Goal: Task Accomplishment & Management: Use online tool/utility

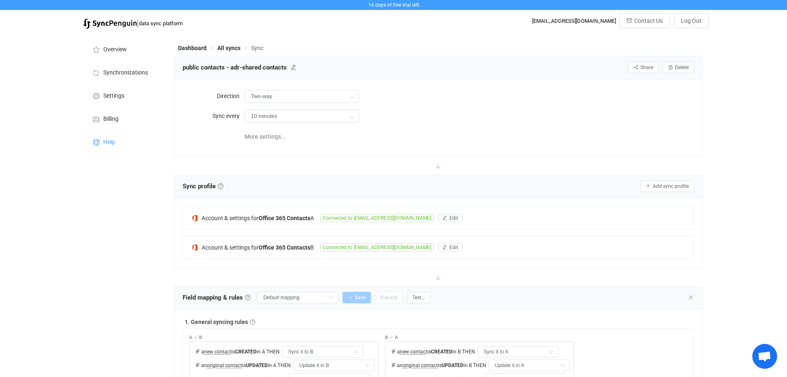
drag, startPoint x: 227, startPoint y: 48, endPoint x: 227, endPoint y: 52, distance: 5.0
click at [227, 48] on span "All syncs" at bounding box center [228, 48] width 23 height 7
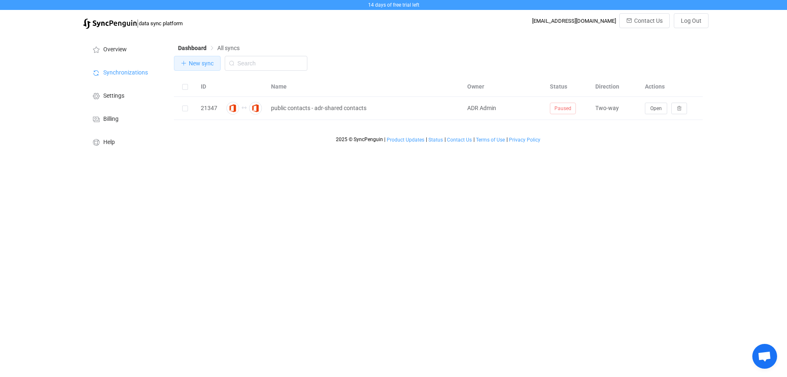
click at [190, 63] on span "New sync" at bounding box center [201, 63] width 25 height 7
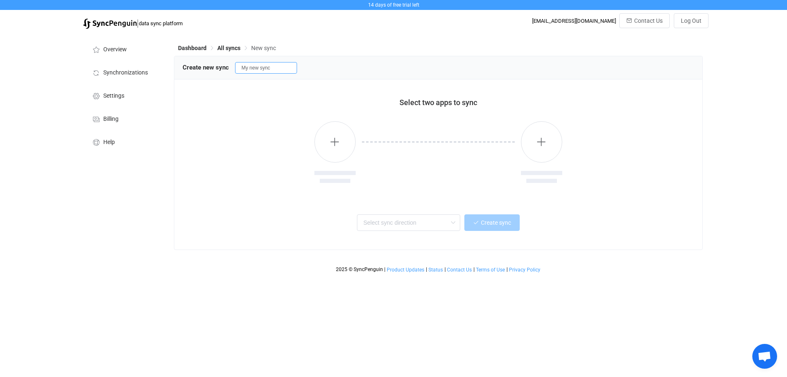
click at [245, 70] on input "My new sync" at bounding box center [266, 68] width 62 height 12
drag, startPoint x: 286, startPoint y: 66, endPoint x: 231, endPoint y: 67, distance: 55.0
click at [231, 67] on div "Create new sync My new sync" at bounding box center [439, 67] width 512 height 12
type input "adr calendar to backup"
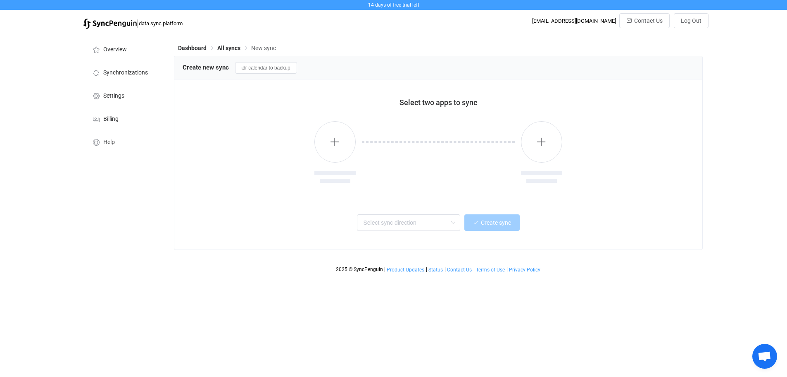
scroll to position [0, 0]
click at [245, 107] on div "Select two apps to sync" at bounding box center [438, 102] width 491 height 9
click at [334, 143] on icon "button" at bounding box center [335, 141] width 10 height 10
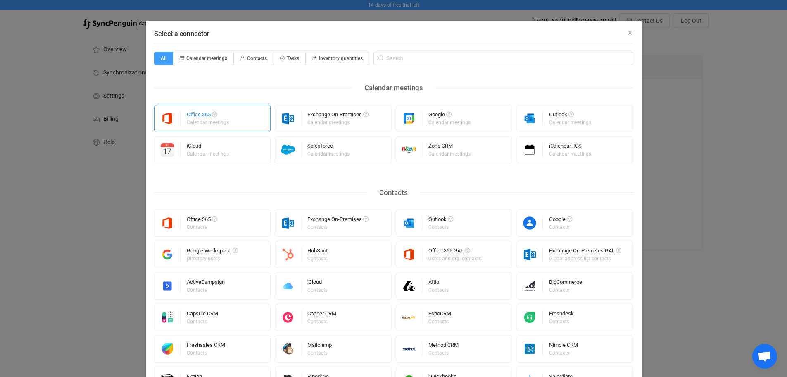
click at [224, 121] on div "Calendar meetings" at bounding box center [208, 122] width 42 height 5
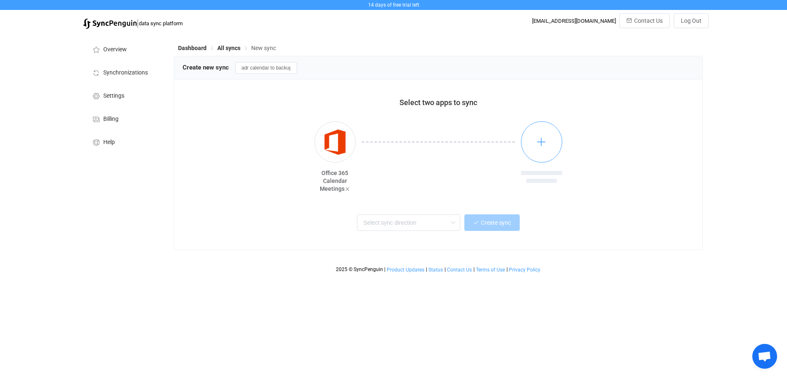
click at [540, 146] on icon "button" at bounding box center [542, 141] width 10 height 10
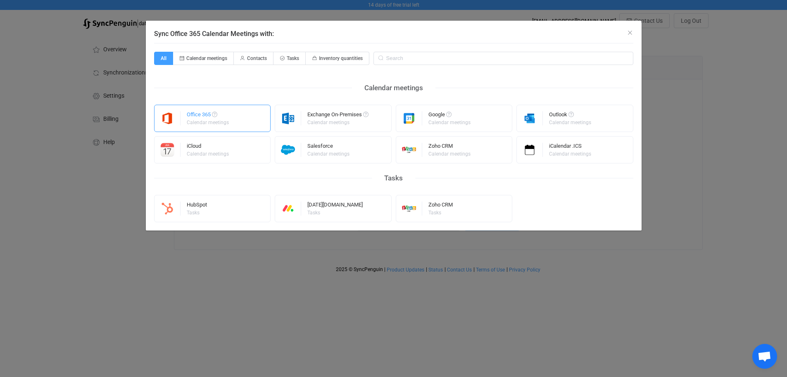
click at [203, 114] on div "Office 365" at bounding box center [208, 116] width 43 height 8
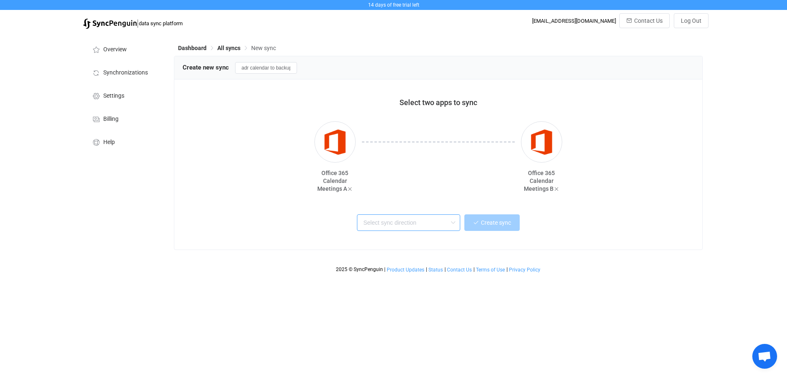
click at [395, 227] on input "text" at bounding box center [408, 222] width 103 height 17
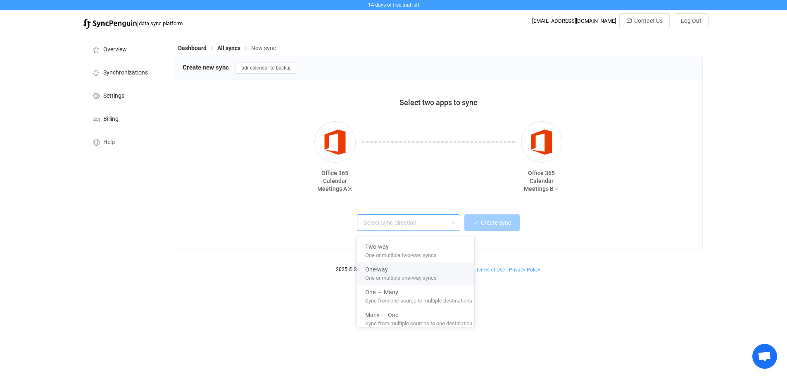
click at [398, 279] on span "One or multiple one-way syncs" at bounding box center [401, 276] width 72 height 9
type input "One-way"
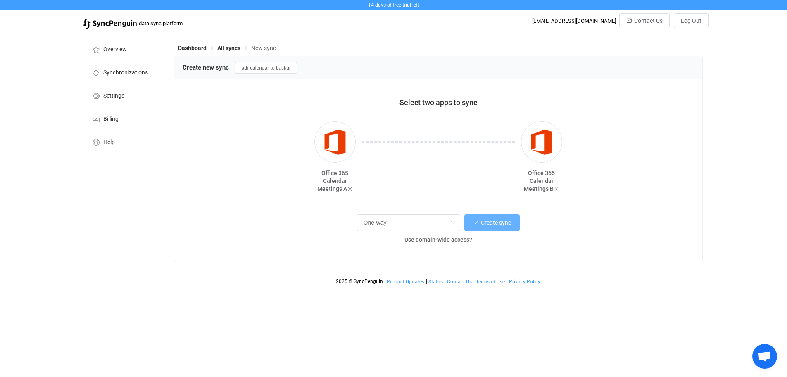
click at [494, 224] on span "Create sync" at bounding box center [496, 222] width 30 height 7
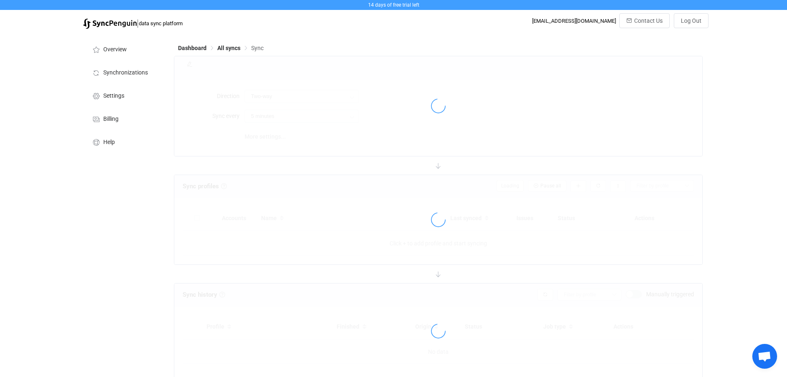
type input "A → B"
type input "10 minutes"
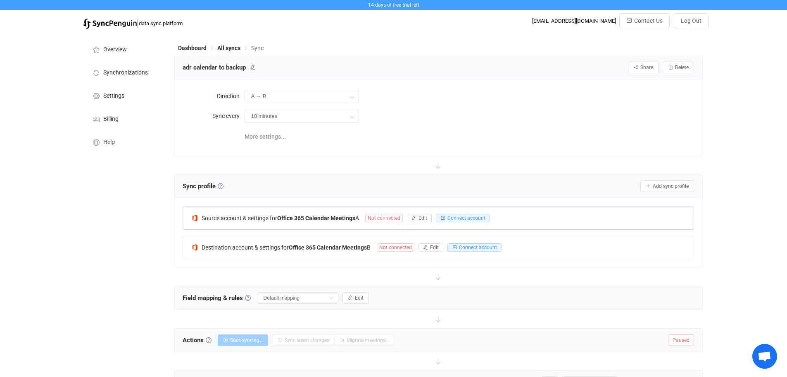
click at [384, 217] on span "Not connected" at bounding box center [384, 218] width 38 height 8
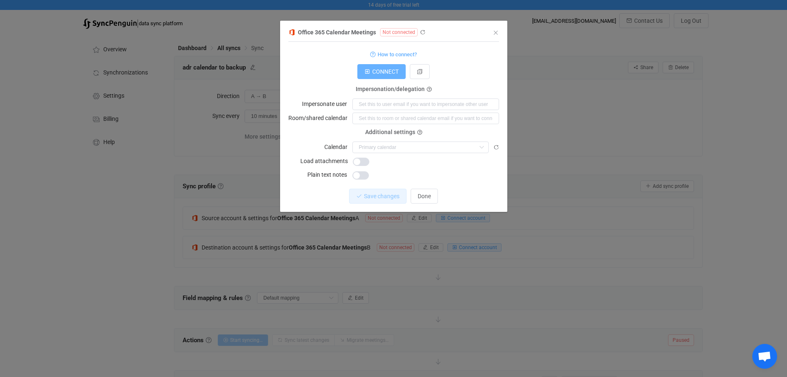
click at [386, 69] on span "CONNECT" at bounding box center [385, 71] width 26 height 7
click at [391, 146] on input "dialog" at bounding box center [421, 147] width 136 height 12
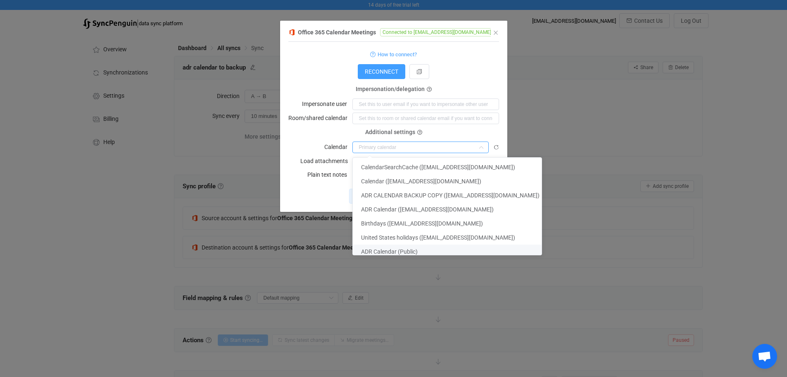
click at [384, 253] on span "ADR Calendar (Public)" at bounding box center [389, 251] width 57 height 7
type input "ADR Calendar (Public)"
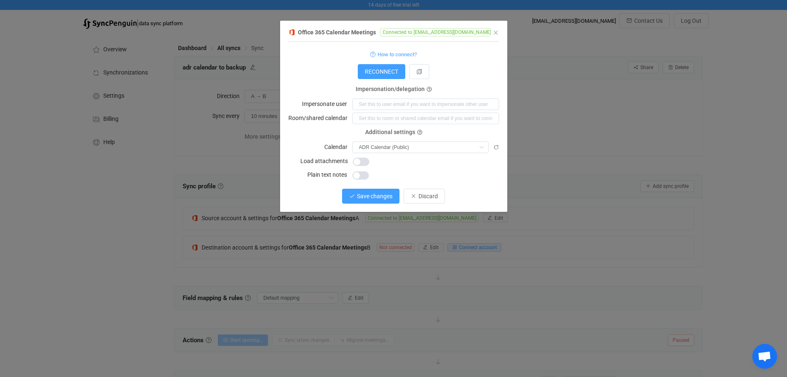
click at [359, 193] on span "Save changes" at bounding box center [375, 196] width 36 height 7
click at [431, 194] on span "Done" at bounding box center [424, 196] width 13 height 7
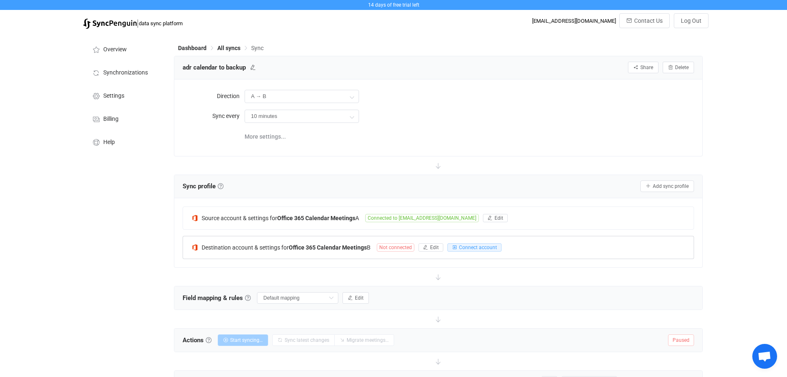
click at [405, 245] on span "Not connected" at bounding box center [396, 247] width 38 height 8
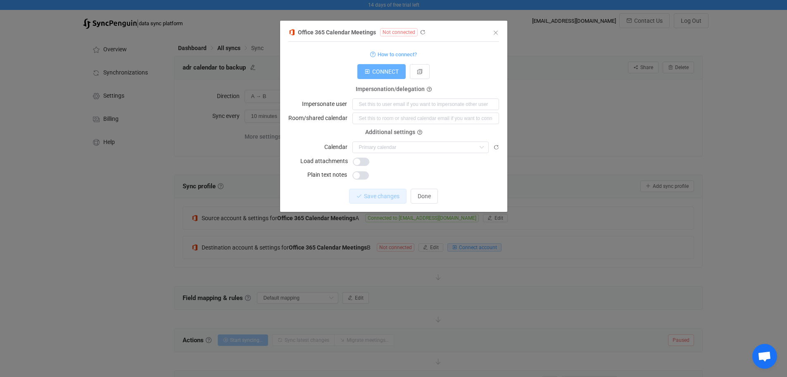
click at [383, 76] on button "CONNECT" at bounding box center [382, 71] width 48 height 15
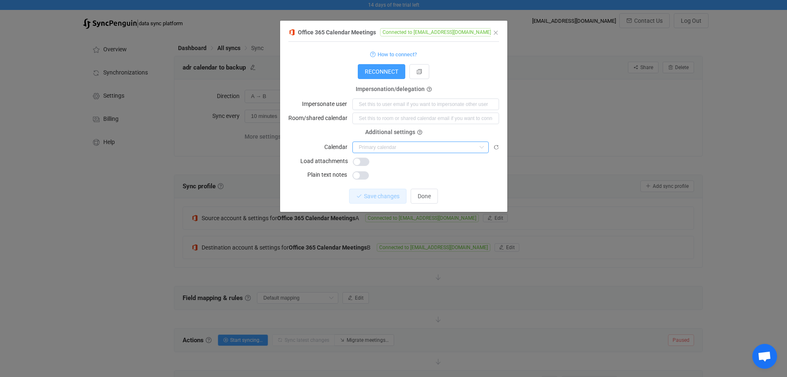
click at [400, 144] on input "dialog" at bounding box center [421, 147] width 136 height 12
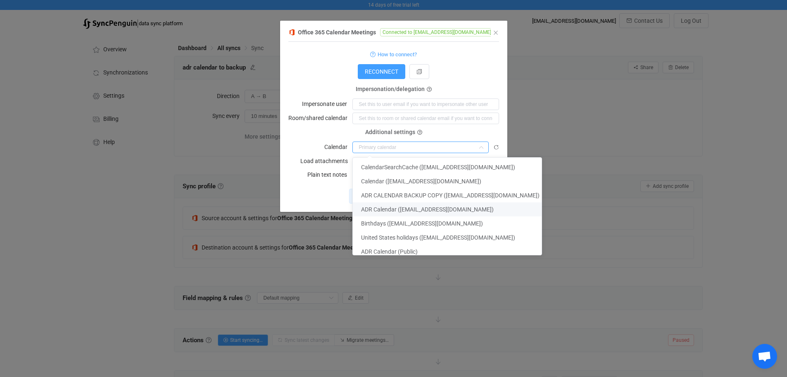
click at [388, 207] on span "ADR Calendar ([EMAIL_ADDRESS][DOMAIN_NAME])" at bounding box center [427, 209] width 133 height 7
type input "ADR Calendar ([EMAIL_ADDRESS][DOMAIN_NAME])"
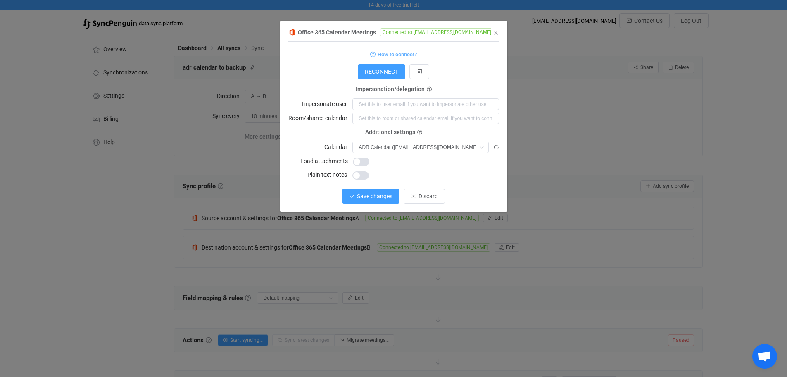
click at [368, 195] on span "Save changes" at bounding box center [375, 196] width 36 height 7
click at [303, 207] on div "1 { { "connectionType": "application", "refreshToken": "***", "accessToken": "*…" at bounding box center [394, 127] width 211 height 170
click at [425, 199] on span "Done" at bounding box center [424, 196] width 13 height 7
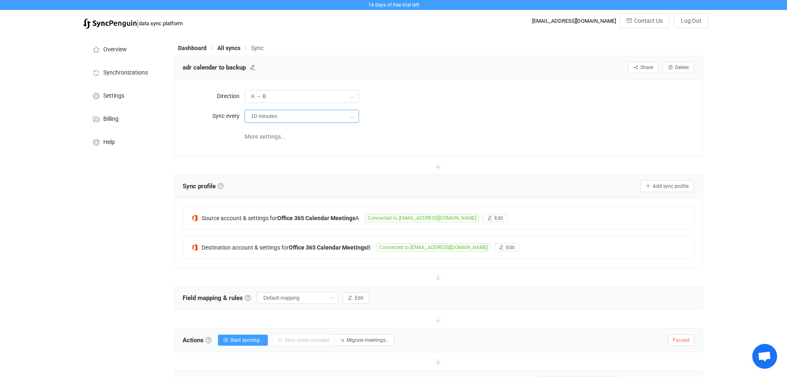
click at [326, 115] on input "10 minutes" at bounding box center [302, 116] width 115 height 13
click at [272, 230] on li "24 hours" at bounding box center [305, 233] width 120 height 14
type input "24 hours"
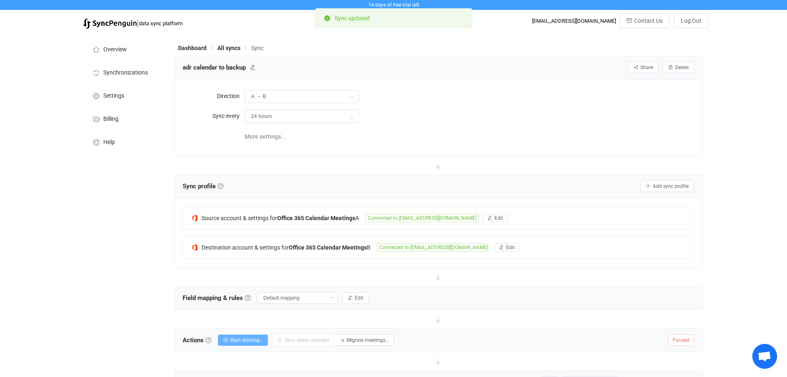
click at [243, 335] on button "Start syncing…" at bounding box center [243, 340] width 50 height 12
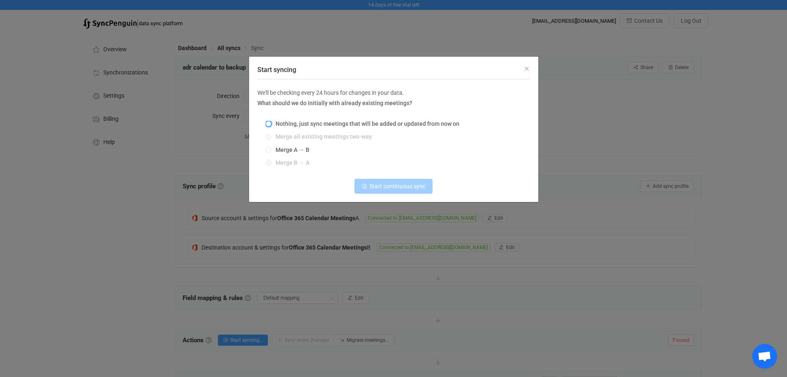
click at [270, 125] on span "Start syncing" at bounding box center [269, 124] width 6 height 6
click at [270, 125] on input "Nothing, just sync meetings that will be added or updated from now on" at bounding box center [269, 124] width 6 height 7
radio input "true"
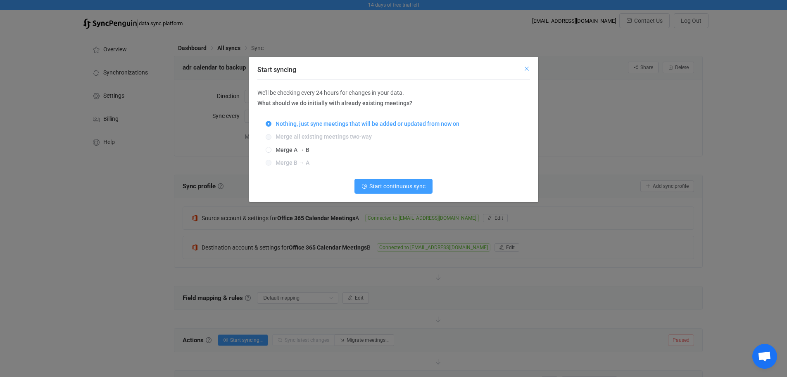
click at [527, 67] on icon "Close" at bounding box center [527, 68] width 7 height 7
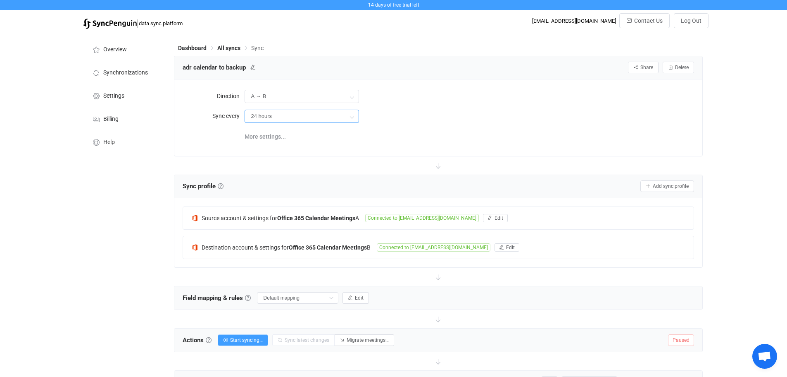
click at [272, 115] on input "24 hours" at bounding box center [302, 116] width 115 height 13
click at [273, 145] on li "10 minutes" at bounding box center [305, 139] width 120 height 14
type input "10 minutes"
click at [237, 341] on span "Start syncing…" at bounding box center [246, 340] width 33 height 6
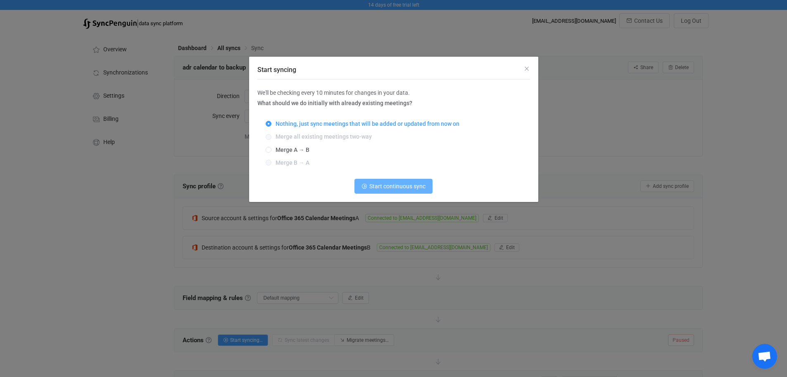
click at [394, 189] on span "Start continuous sync" at bounding box center [398, 186] width 56 height 7
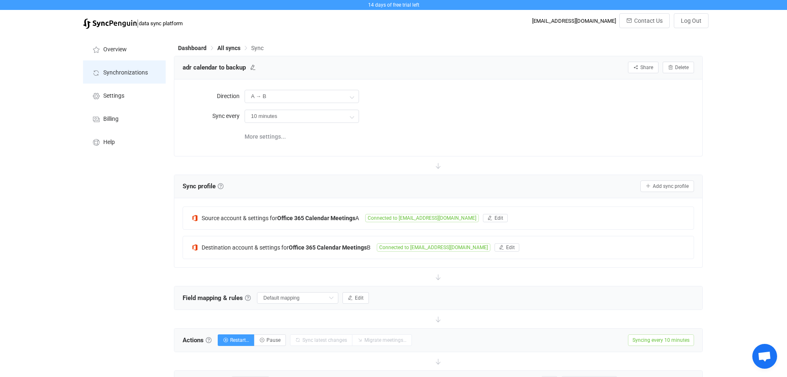
click at [116, 69] on span "Synchronizations" at bounding box center [125, 72] width 45 height 7
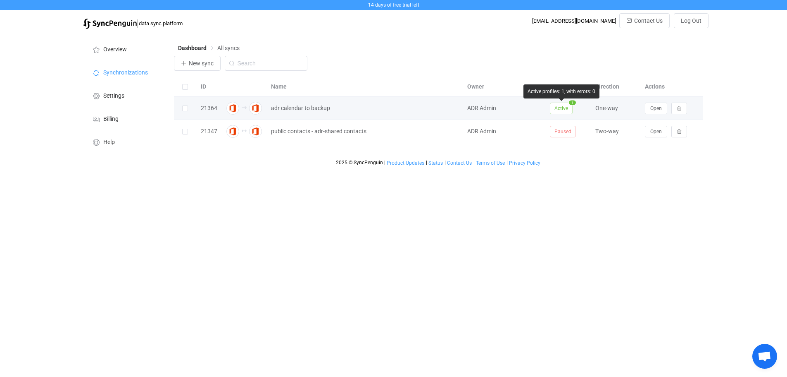
click at [573, 103] on span "1" at bounding box center [572, 102] width 7 height 5
click at [652, 110] on span "Open" at bounding box center [657, 108] width 12 height 6
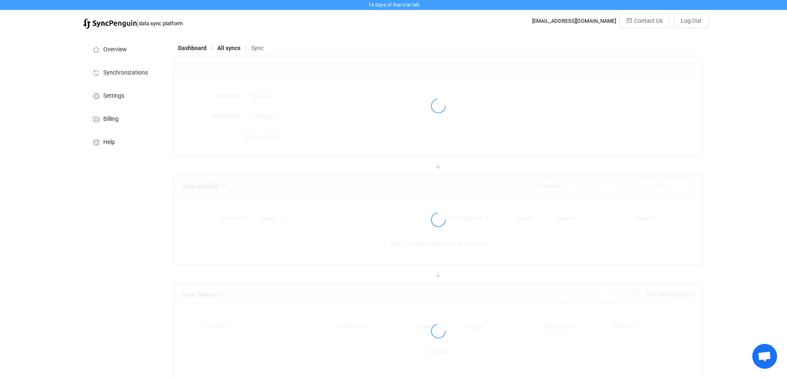
type input "A → B"
type input "10 minutes"
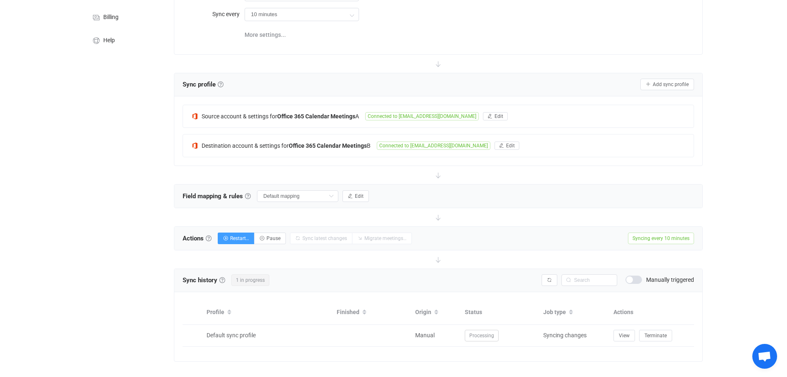
scroll to position [112, 0]
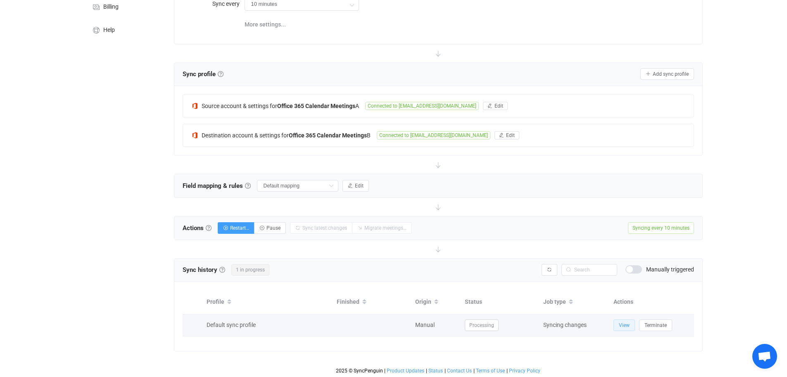
click at [624, 322] on span "View" at bounding box center [624, 325] width 11 height 6
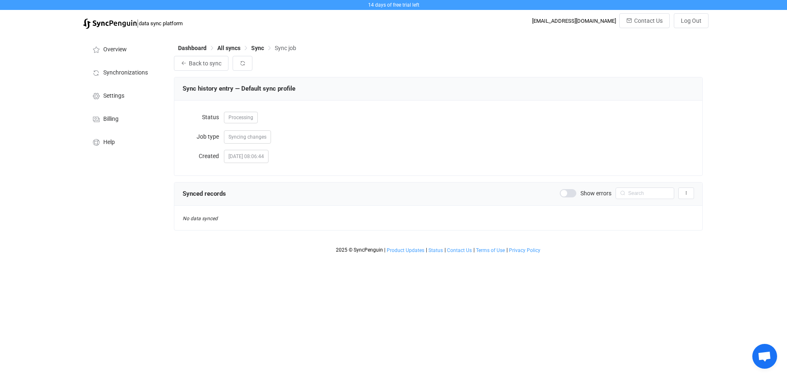
click at [571, 193] on span at bounding box center [568, 193] width 17 height 8
click at [243, 60] on button "button" at bounding box center [243, 63] width 20 height 15
click at [764, 357] on span "Open chat" at bounding box center [765, 357] width 14 height 12
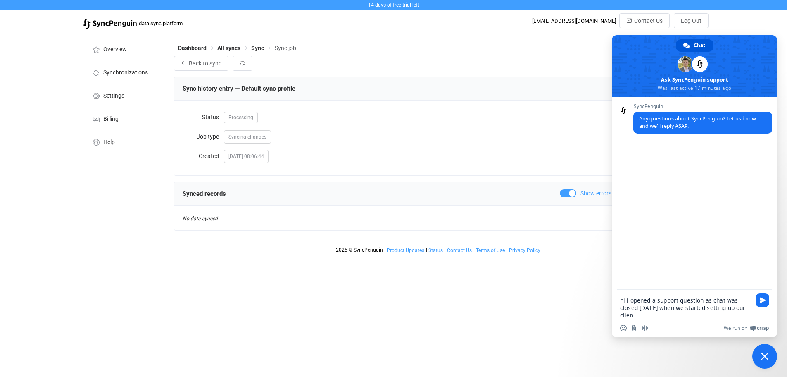
type textarea "hi i opened a support question as chat was closed [DATE] when we started settin…"
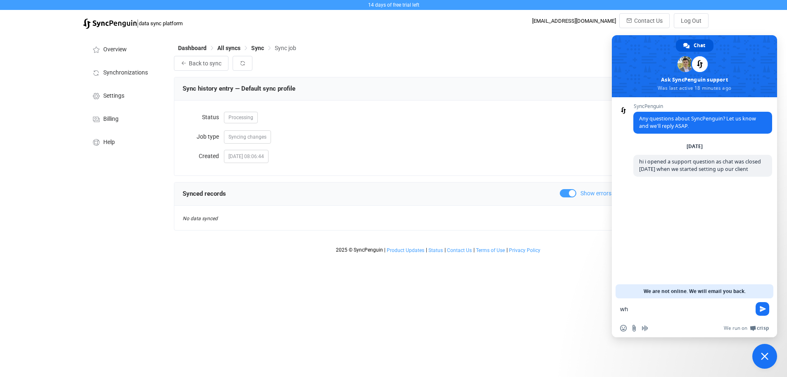
type textarea "w"
drag, startPoint x: 672, startPoint y: 303, endPoint x: 683, endPoint y: 308, distance: 12.2
click at [672, 303] on form at bounding box center [685, 309] width 131 height 22
click at [705, 315] on form at bounding box center [685, 309] width 131 height 22
click at [664, 307] on textarea "Compose your message..." at bounding box center [685, 308] width 131 height 7
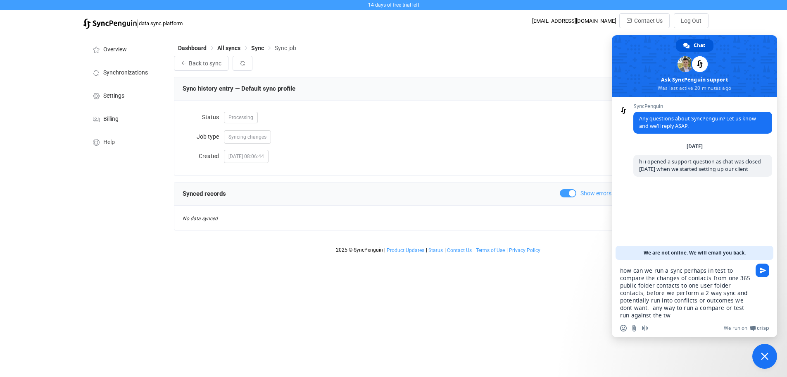
type textarea "how can we run a sync perhaps in test to compare the changes of contacts from o…"
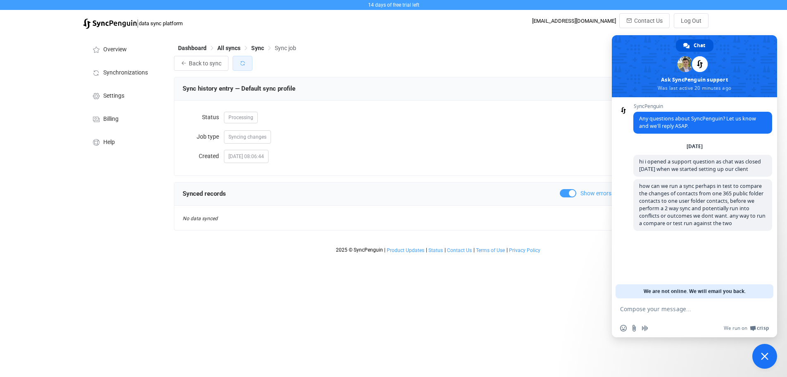
click at [242, 62] on icon "button" at bounding box center [243, 63] width 6 height 6
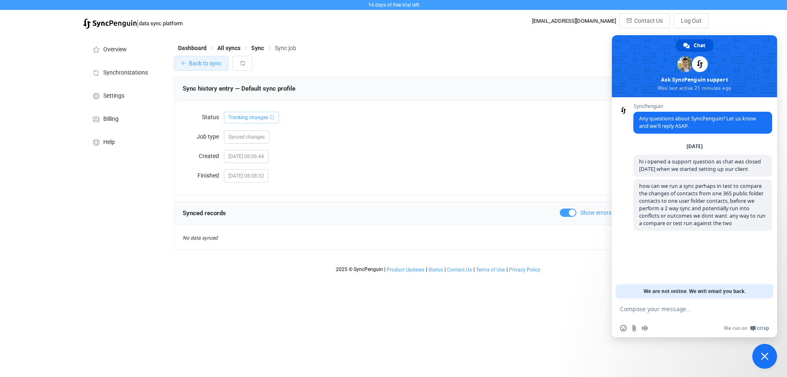
click at [215, 60] on button "Back to sync" at bounding box center [201, 63] width 55 height 15
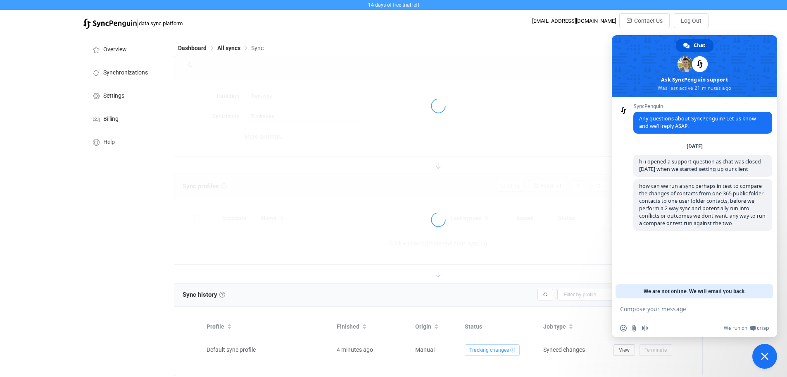
type input "A → B"
type input "10 minutes"
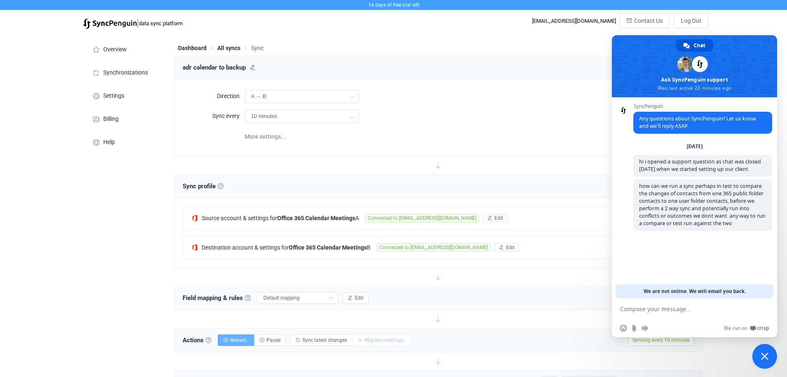
click at [225, 337] on icon "button" at bounding box center [225, 339] width 5 height 5
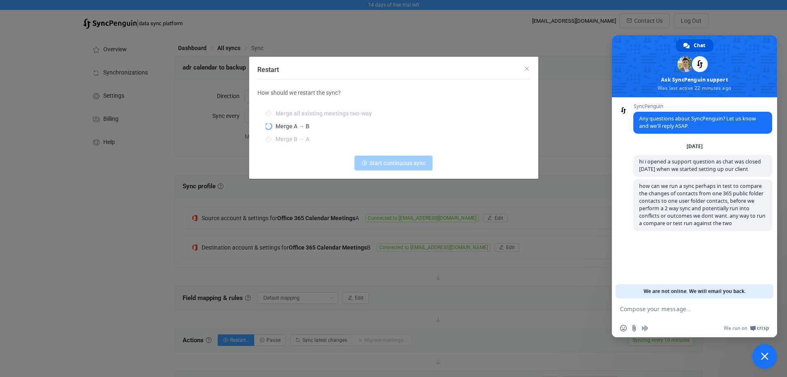
click at [289, 127] on span "Merge A → B" at bounding box center [291, 126] width 38 height 7
click at [272, 127] on input "Merge A → B" at bounding box center [269, 126] width 6 height 7
radio input "true"
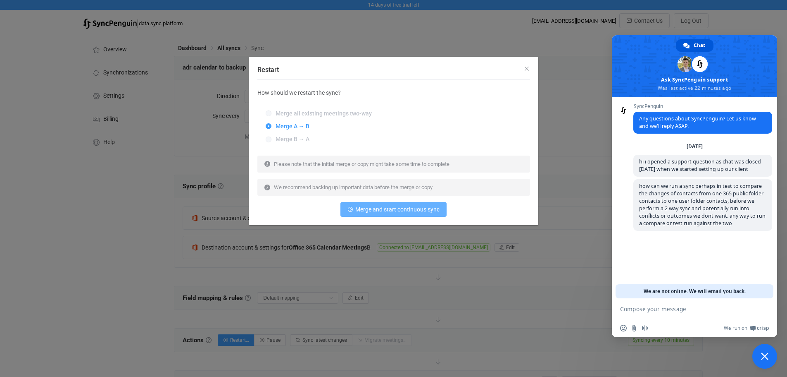
click at [417, 212] on span "Merge and start continuous sync" at bounding box center [397, 209] width 84 height 7
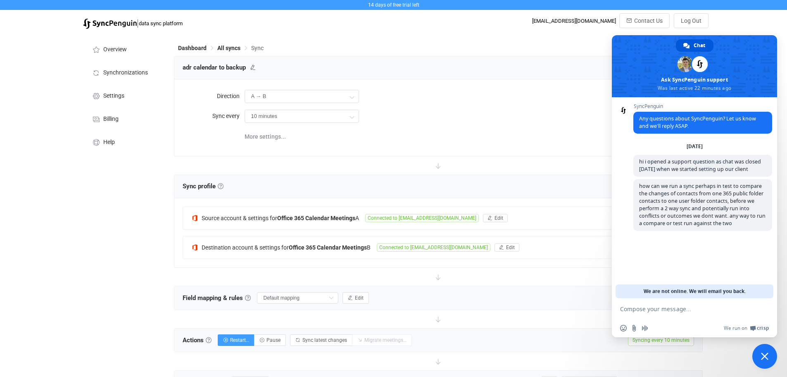
click at [763, 357] on span "Close chat" at bounding box center [764, 355] width 7 height 7
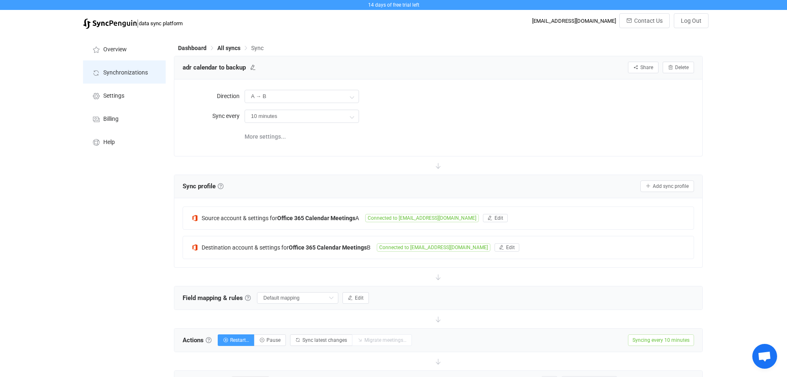
click at [116, 73] on span "Synchronizations" at bounding box center [125, 72] width 45 height 7
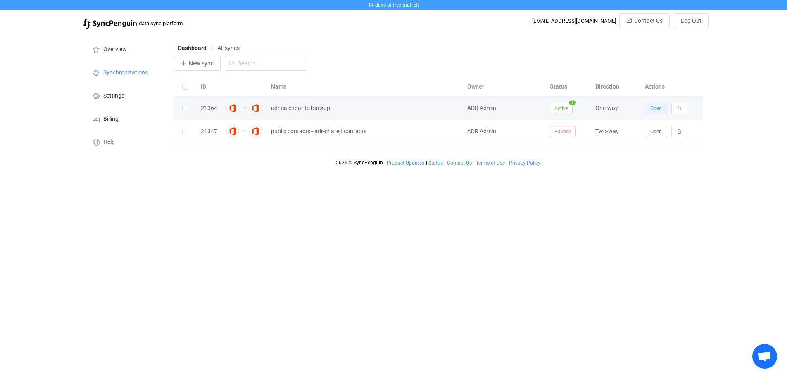
click at [655, 110] on span "Open" at bounding box center [657, 108] width 12 height 6
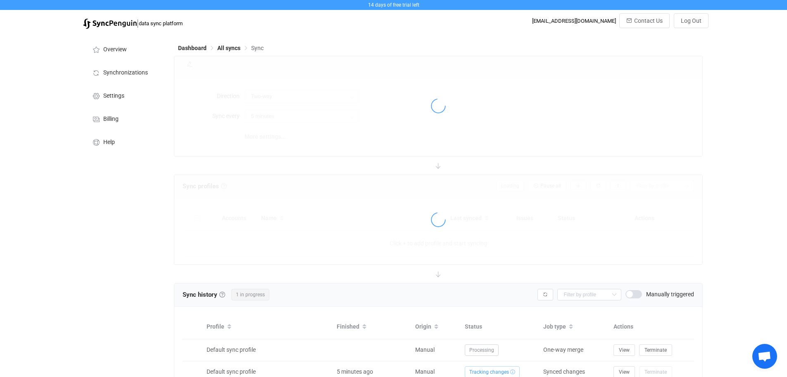
type input "A → B"
type input "10 minutes"
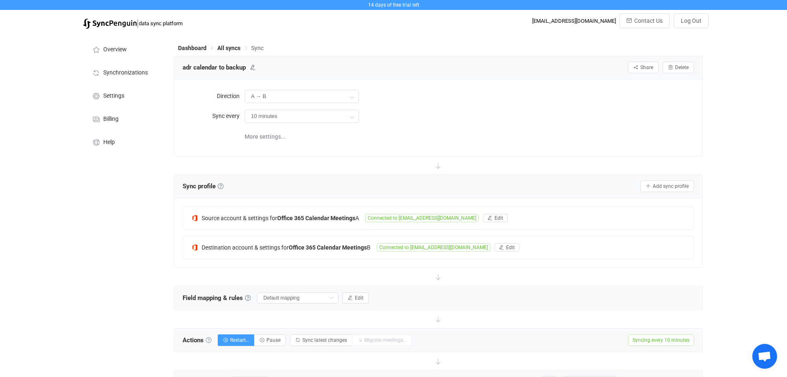
click at [210, 337] on link at bounding box center [209, 340] width 6 height 6
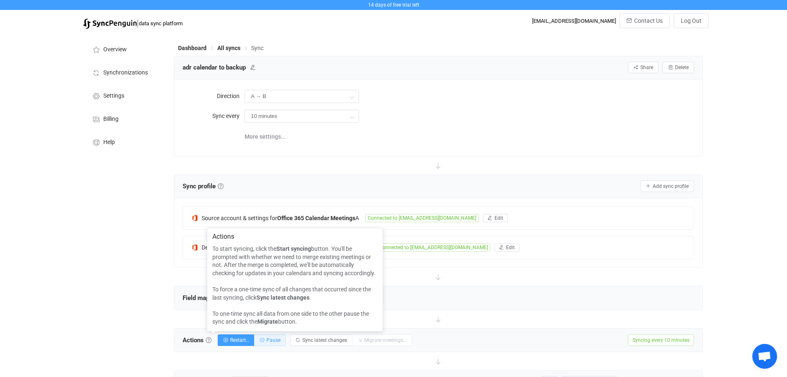
click at [274, 339] on span "Pause" at bounding box center [274, 340] width 14 height 6
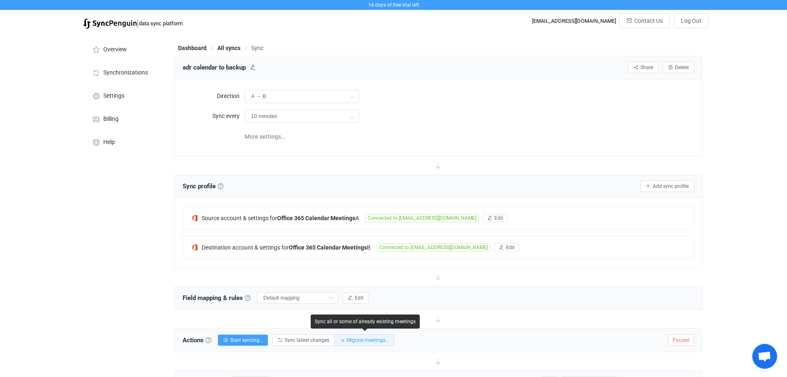
click at [365, 339] on span "Migrate meetings…" at bounding box center [368, 340] width 42 height 6
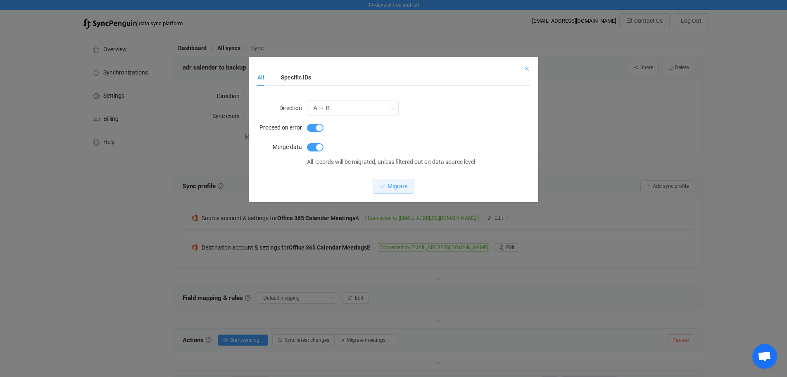
click at [527, 67] on icon "Close" at bounding box center [527, 68] width 7 height 7
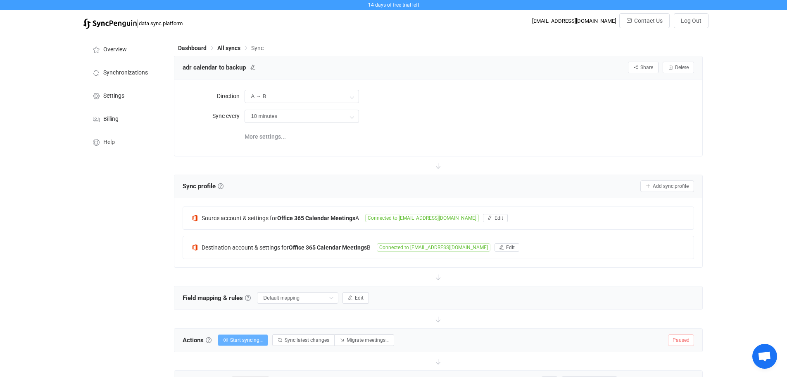
click at [240, 335] on button "Start syncing…" at bounding box center [243, 340] width 50 height 12
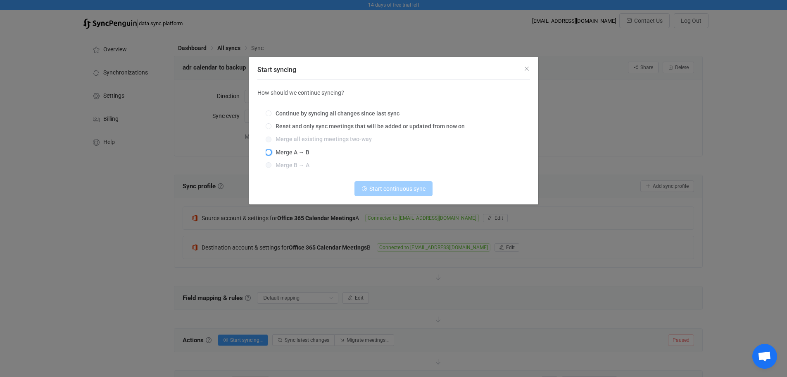
click at [268, 155] on span "Start syncing" at bounding box center [269, 152] width 6 height 6
click at [268, 155] on input "Merge A → B" at bounding box center [269, 152] width 6 height 7
radio input "true"
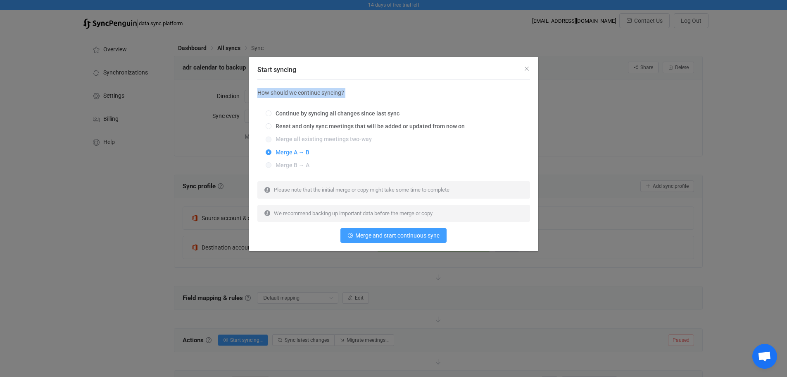
drag, startPoint x: 457, startPoint y: 64, endPoint x: 473, endPoint y: 153, distance: 90.3
click at [473, 153] on div "Start syncing How should we continue syncing? Continue by syncing all changes s…" at bounding box center [393, 154] width 289 height 194
click at [391, 237] on span "Merge and start continuous sync" at bounding box center [397, 235] width 84 height 7
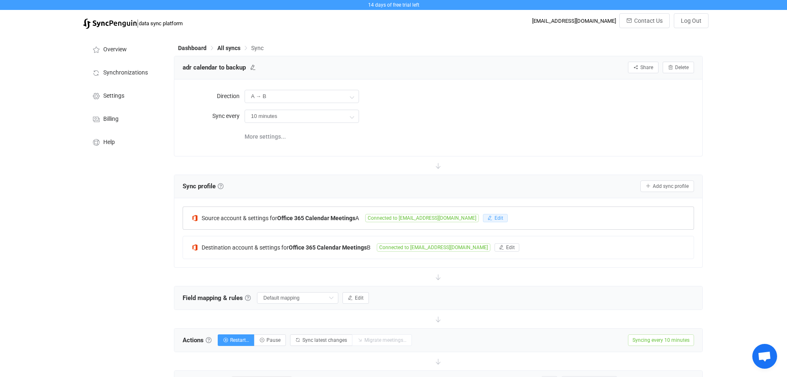
click at [495, 216] on span "Edit" at bounding box center [499, 218] width 9 height 6
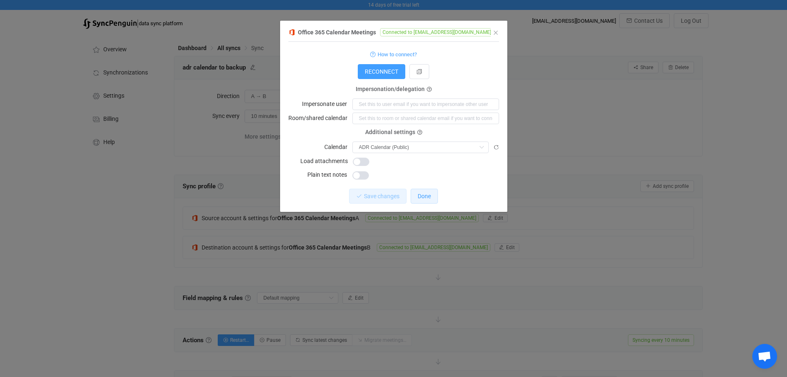
click at [426, 194] on span "Done" at bounding box center [424, 196] width 13 height 7
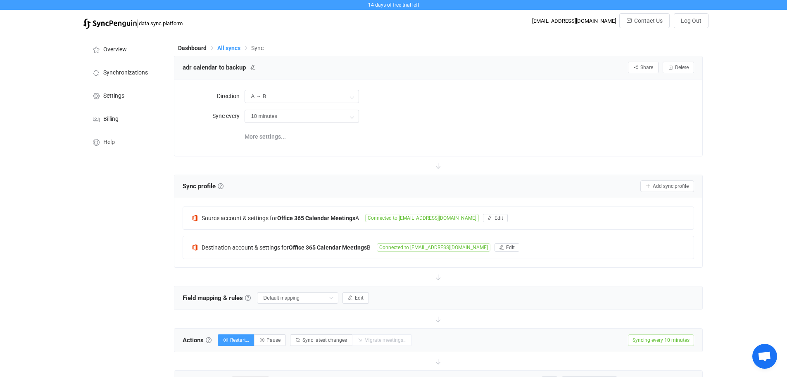
click at [222, 49] on span "All syncs" at bounding box center [228, 48] width 23 height 7
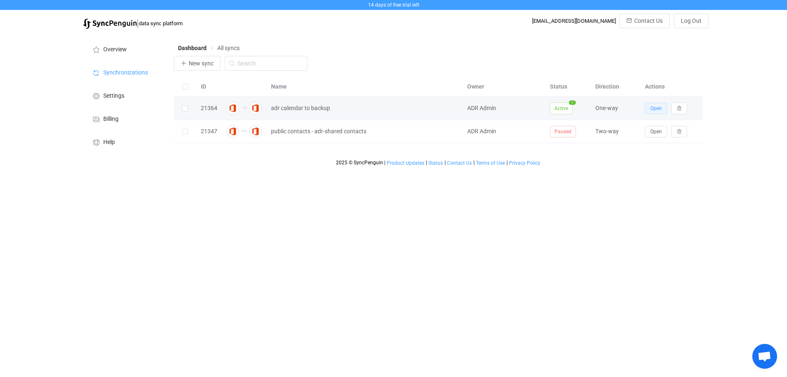
click at [654, 110] on span "Open" at bounding box center [657, 108] width 12 height 6
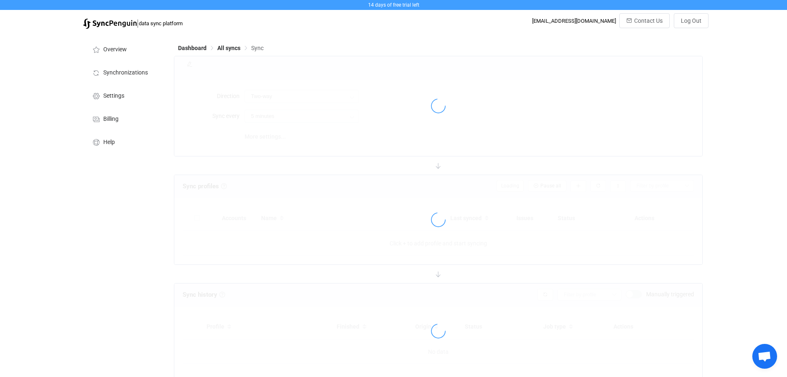
type input "A → B"
type input "10 minutes"
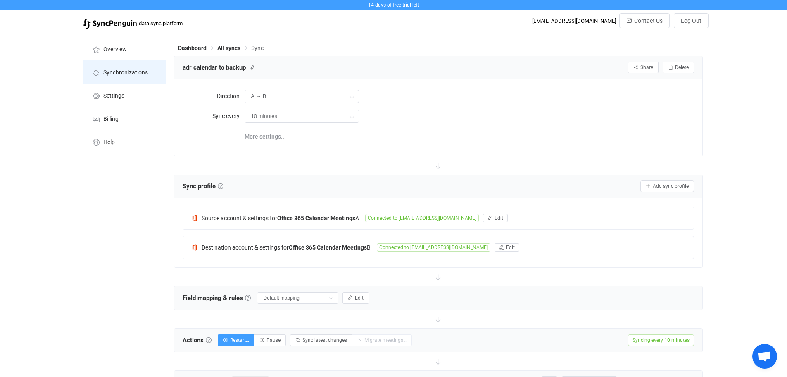
click at [120, 67] on li "Synchronizations" at bounding box center [124, 71] width 83 height 23
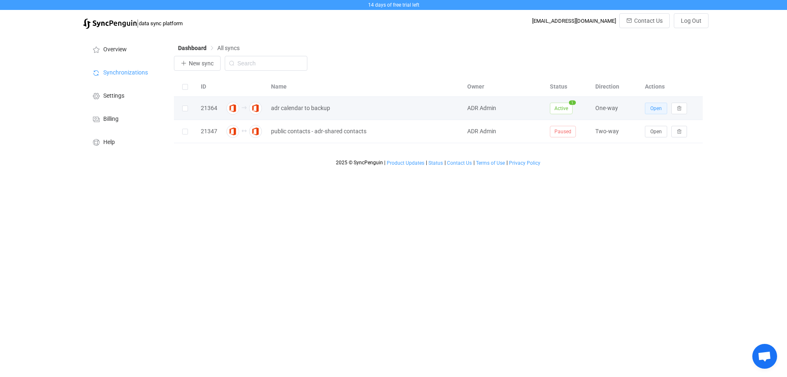
click at [651, 111] on span "Open" at bounding box center [657, 108] width 12 height 6
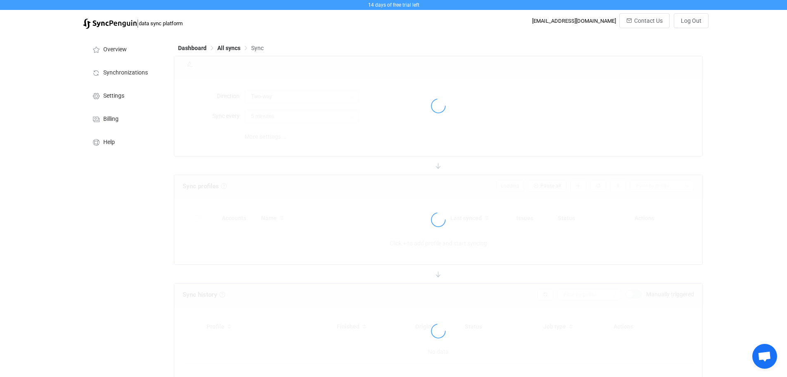
type input "A → B"
type input "10 minutes"
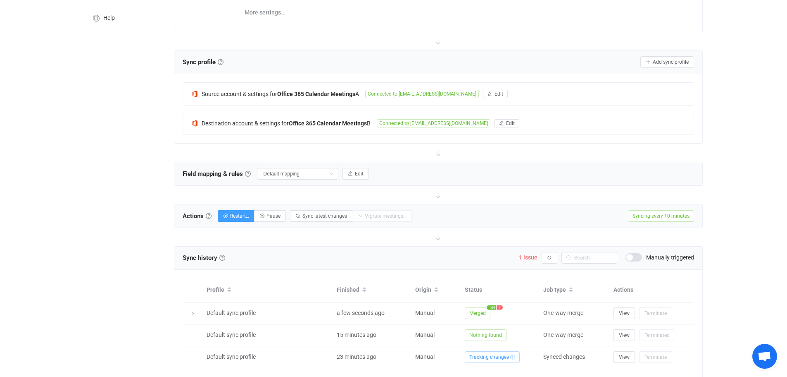
scroll to position [156, 0]
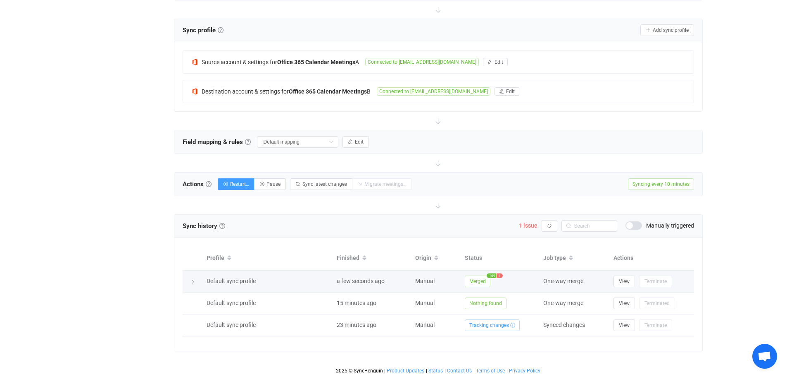
click at [490, 273] on span "169" at bounding box center [492, 275] width 10 height 5
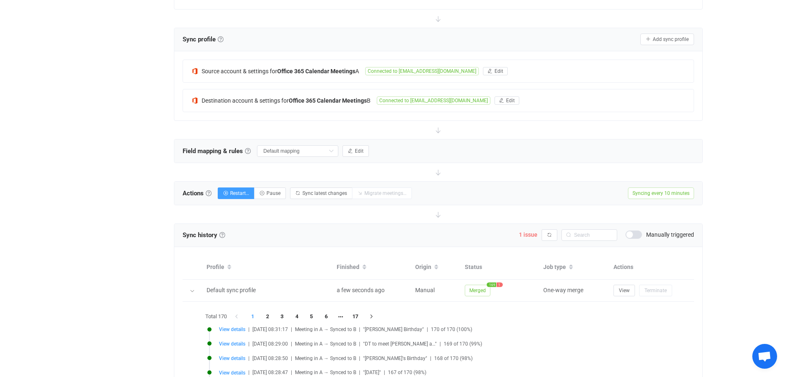
scroll to position [86, 0]
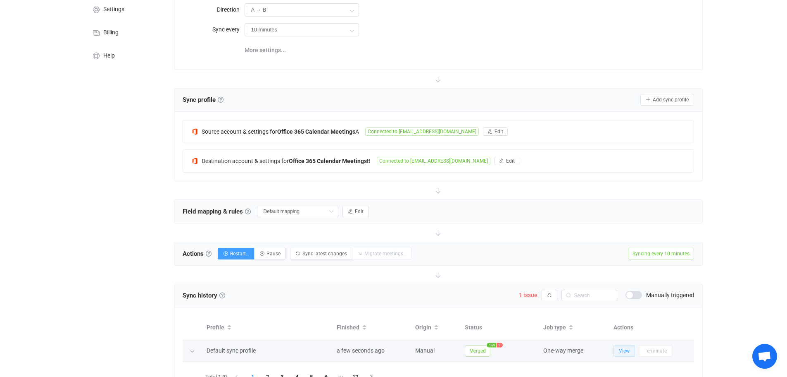
click at [619, 350] on span "View" at bounding box center [624, 351] width 11 height 6
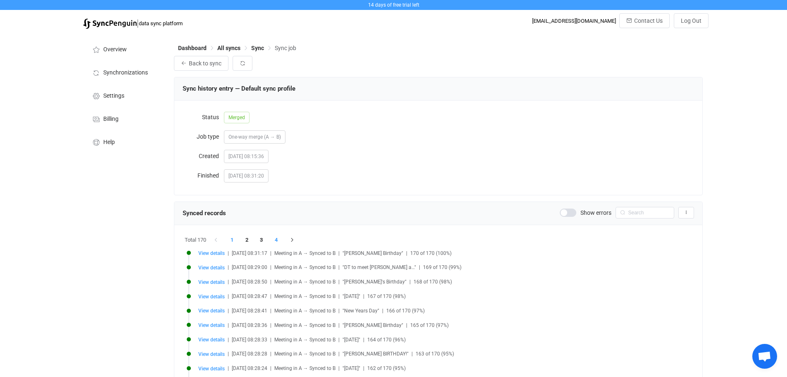
click at [276, 238] on li "4" at bounding box center [276, 240] width 15 height 12
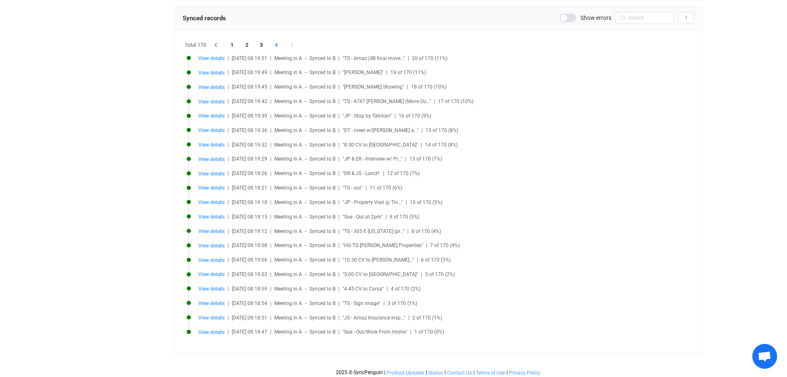
scroll to position [198, 0]
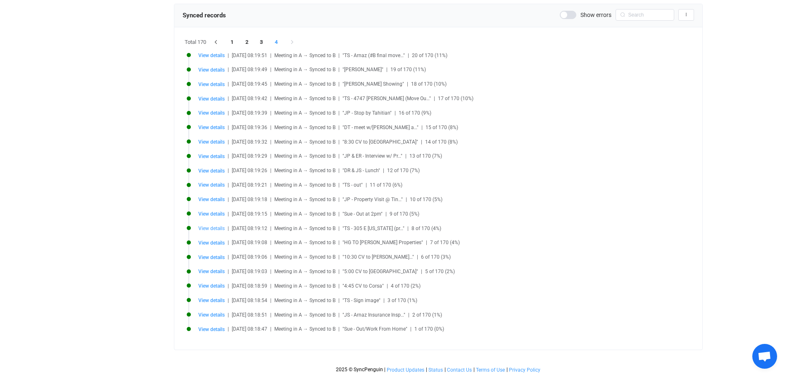
click at [201, 229] on span "View details" at bounding box center [211, 228] width 26 height 6
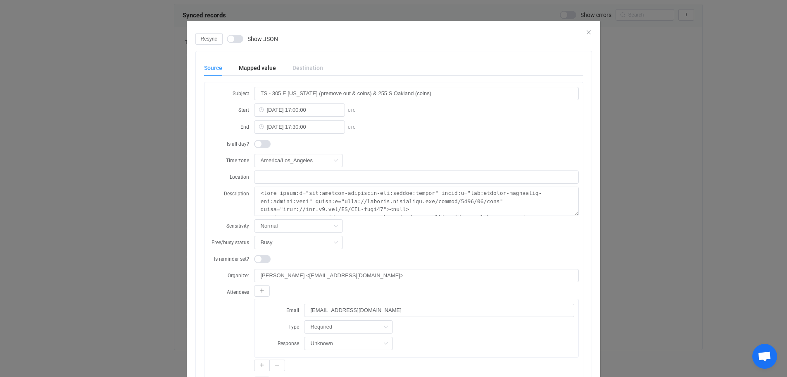
click at [582, 34] on div "Resync Show JSON" at bounding box center [394, 39] width 397 height 12
click at [586, 33] on icon "Close" at bounding box center [589, 32] width 7 height 7
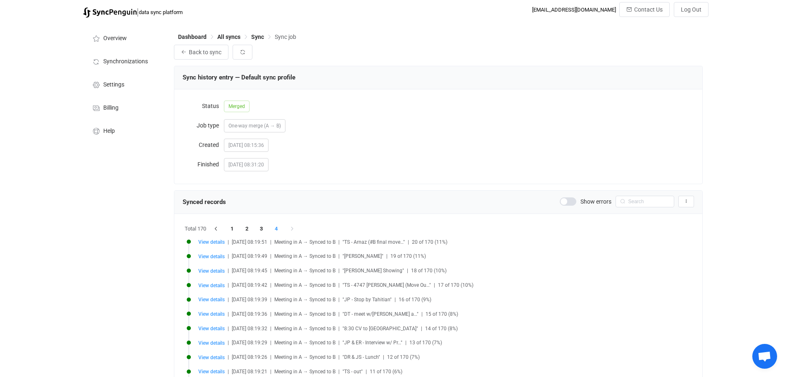
scroll to position [0, 0]
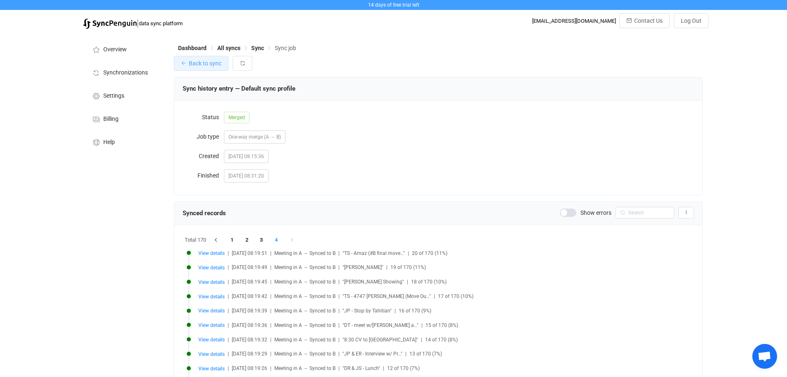
click at [203, 68] on button "Back to sync" at bounding box center [201, 63] width 55 height 15
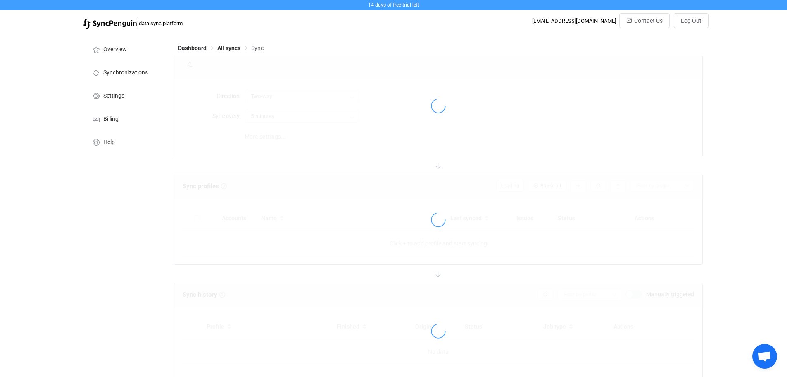
type input "A → B"
type input "10 minutes"
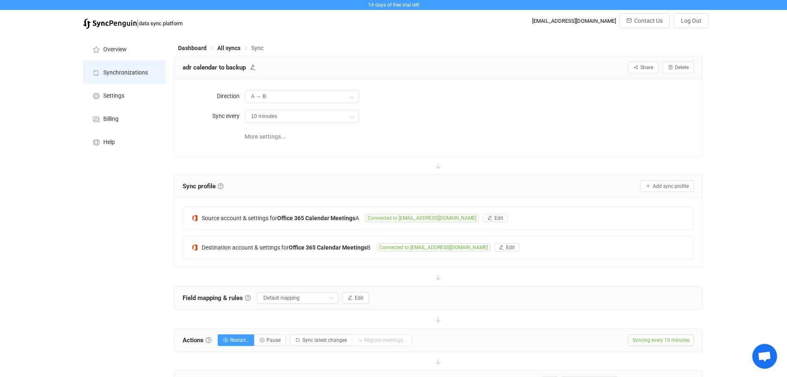
click at [112, 76] on li "Synchronizations" at bounding box center [124, 71] width 83 height 23
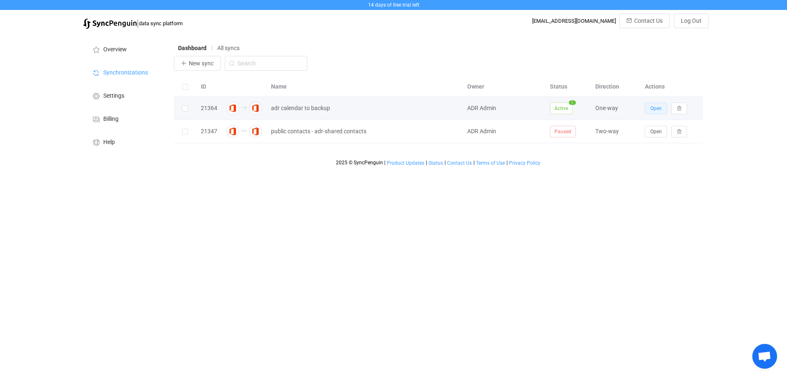
click at [663, 106] on button "Open" at bounding box center [656, 109] width 22 height 12
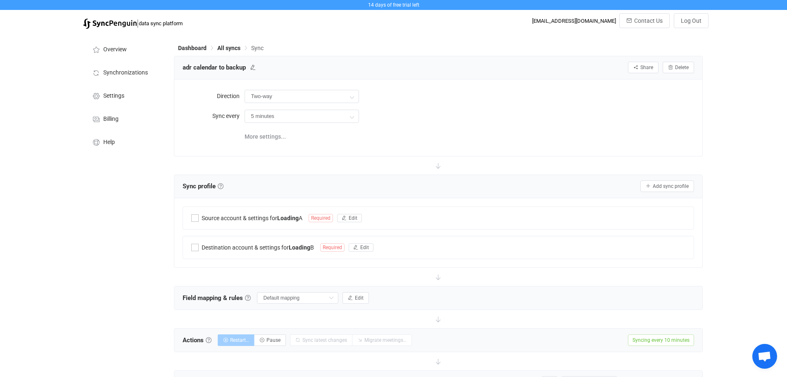
type input "A → B"
type input "10 minutes"
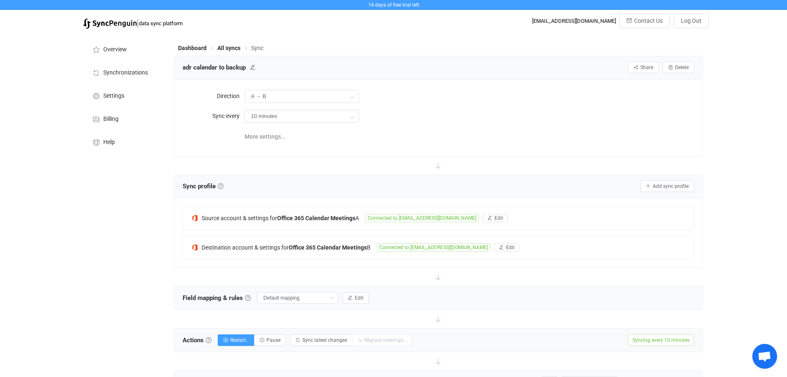
scroll to position [178, 0]
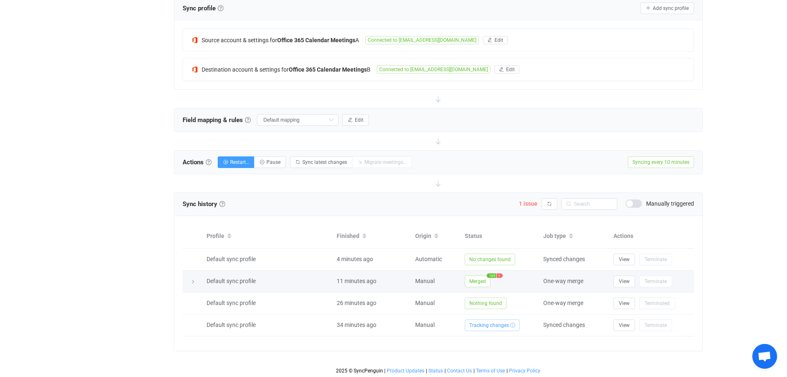
click at [195, 282] on icon at bounding box center [193, 281] width 5 height 5
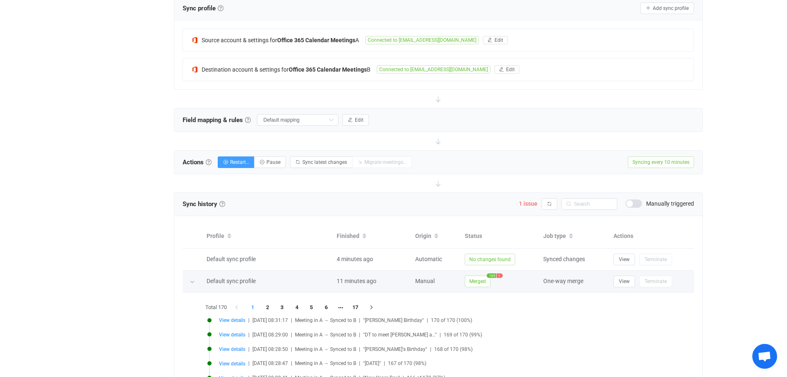
click at [195, 282] on icon at bounding box center [192, 281] width 5 height 5
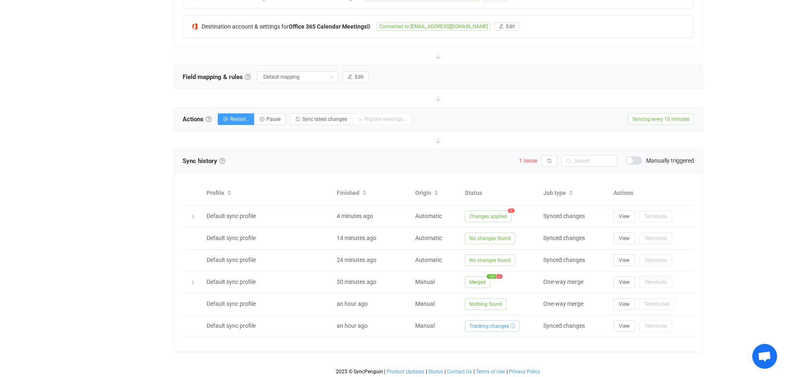
scroll to position [222, 0]
click at [490, 214] on span "Changes applied" at bounding box center [488, 216] width 47 height 12
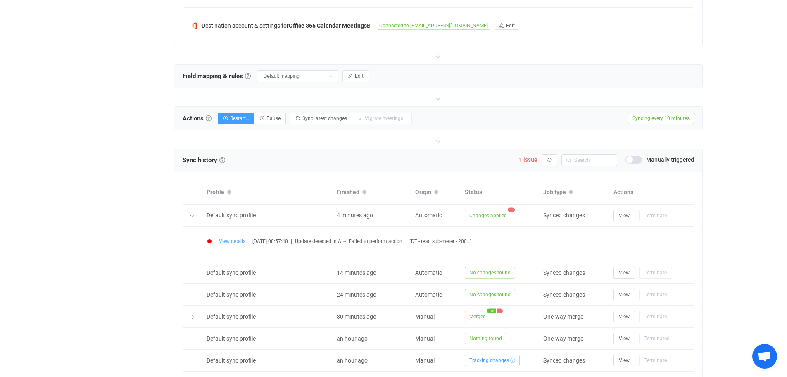
click at [231, 241] on span "View details" at bounding box center [232, 241] width 26 height 6
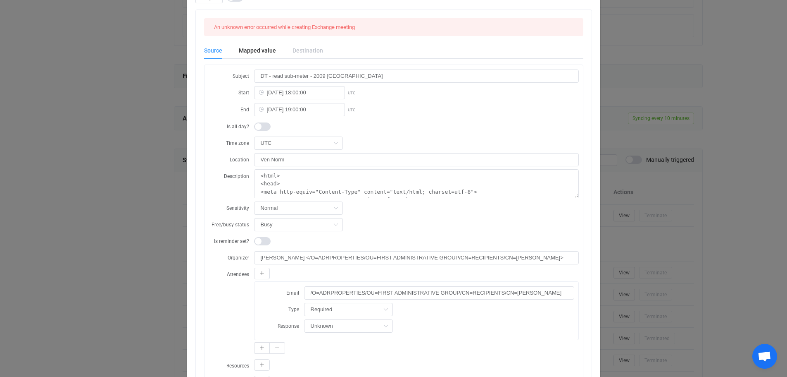
scroll to position [0, 0]
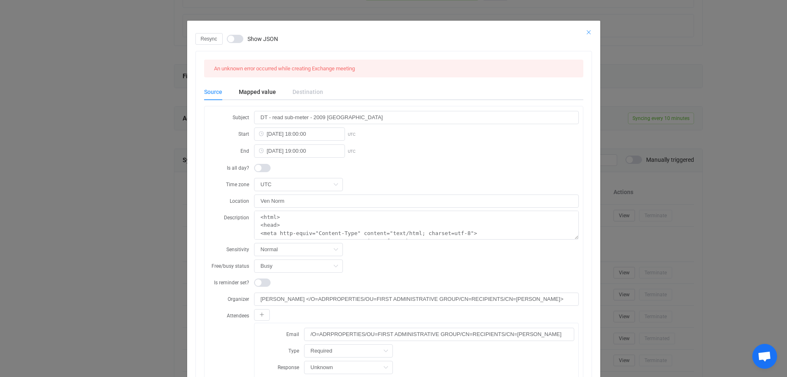
click at [586, 32] on icon "Close" at bounding box center [589, 32] width 7 height 7
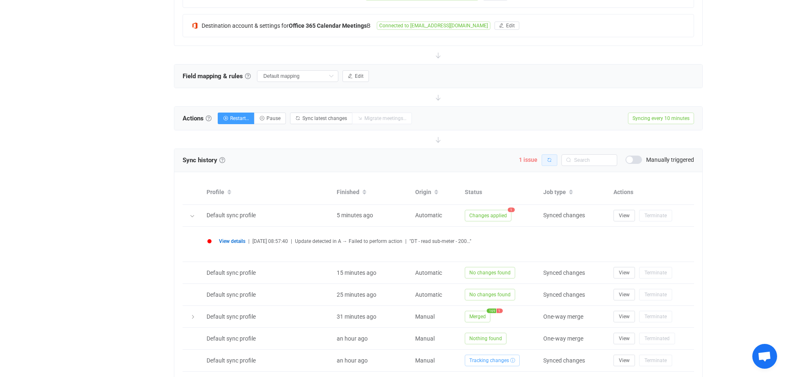
click at [547, 163] on button "button" at bounding box center [550, 160] width 16 height 12
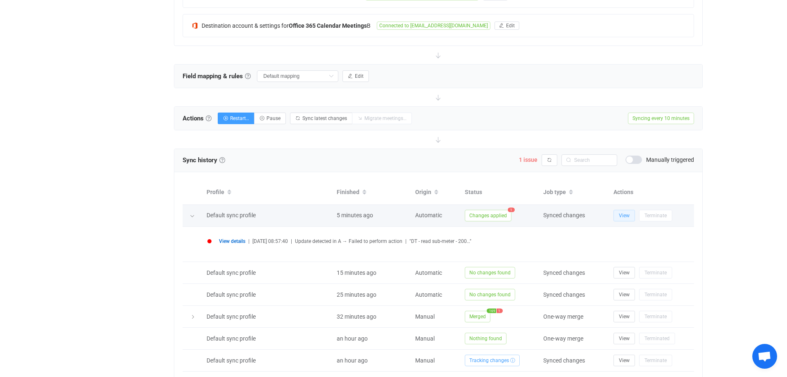
click at [621, 217] on span "View" at bounding box center [624, 215] width 11 height 6
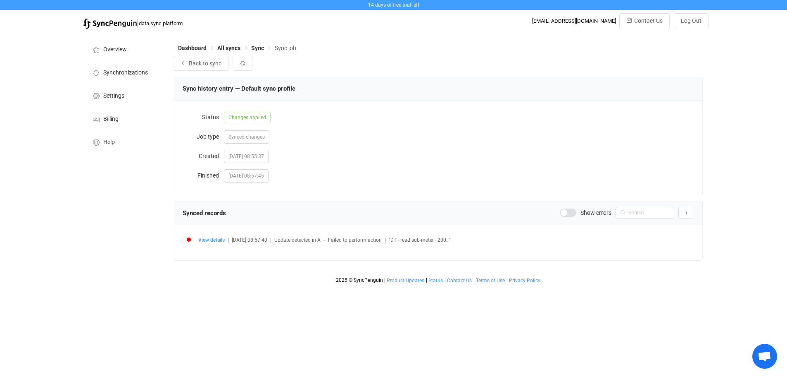
click at [574, 212] on span at bounding box center [568, 212] width 17 height 8
click at [568, 212] on span at bounding box center [568, 212] width 17 height 8
click at [207, 240] on span "View details" at bounding box center [211, 240] width 26 height 6
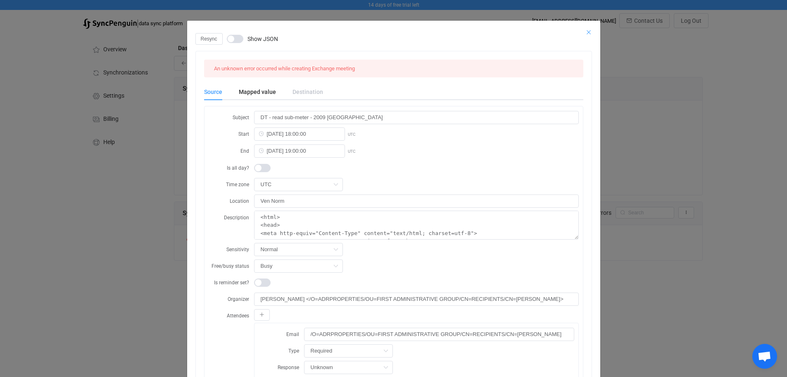
click at [586, 30] on icon "Close" at bounding box center [589, 32] width 7 height 7
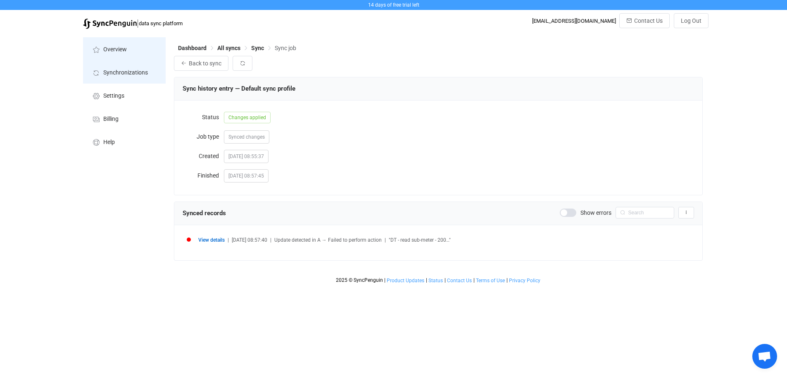
drag, startPoint x: 128, startPoint y: 50, endPoint x: 115, endPoint y: 74, distance: 27.2
click at [128, 50] on li "Overview" at bounding box center [124, 48] width 83 height 23
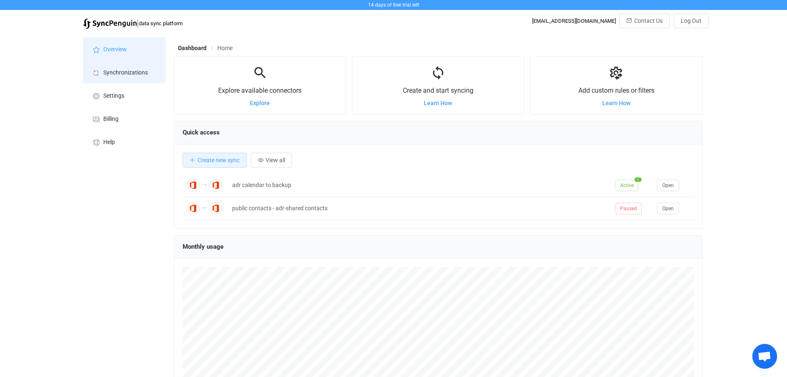
scroll to position [160, 529]
click at [115, 74] on span "Synchronizations" at bounding box center [125, 72] width 45 height 7
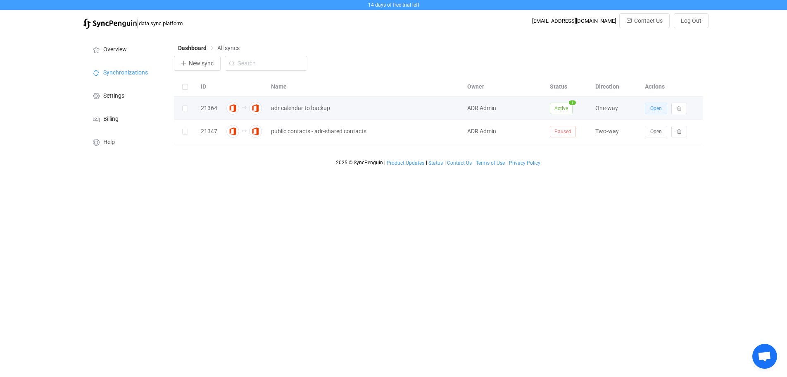
click at [655, 106] on span "Open" at bounding box center [657, 108] width 12 height 6
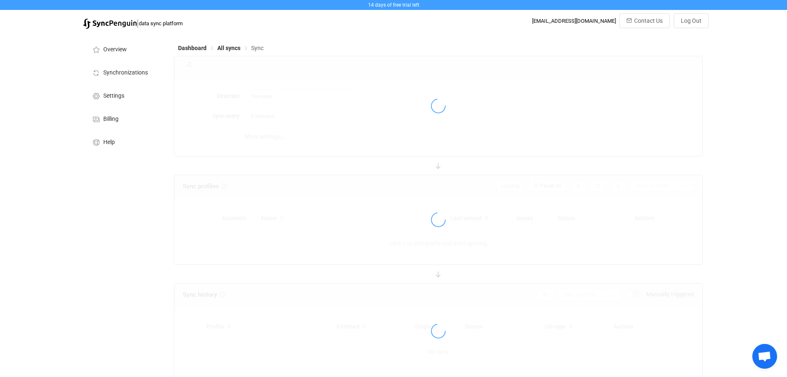
type input "A → B"
type input "10 minutes"
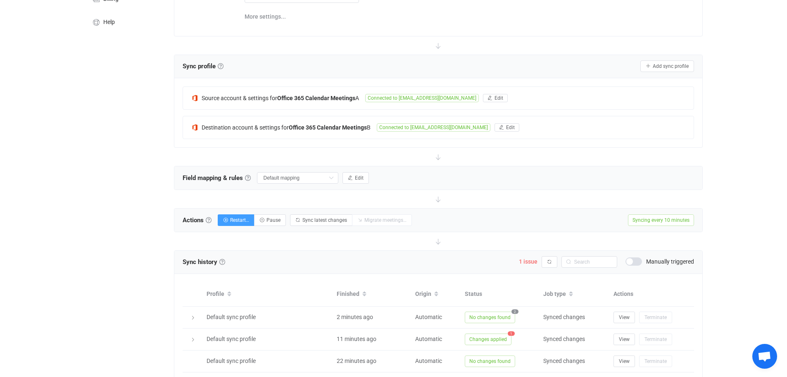
scroll to position [243, 0]
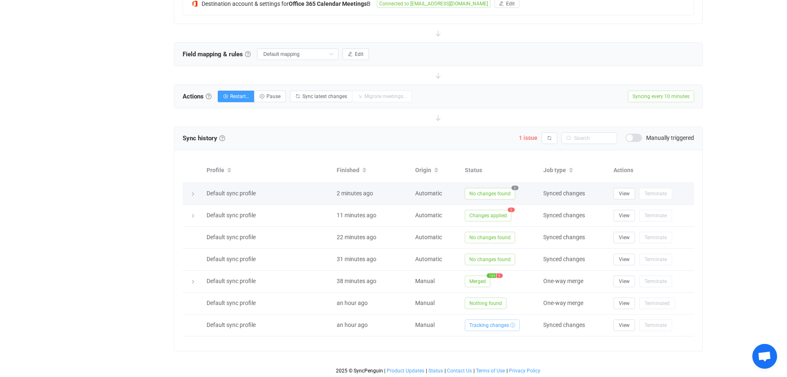
click at [513, 186] on span "2" at bounding box center [515, 187] width 7 height 5
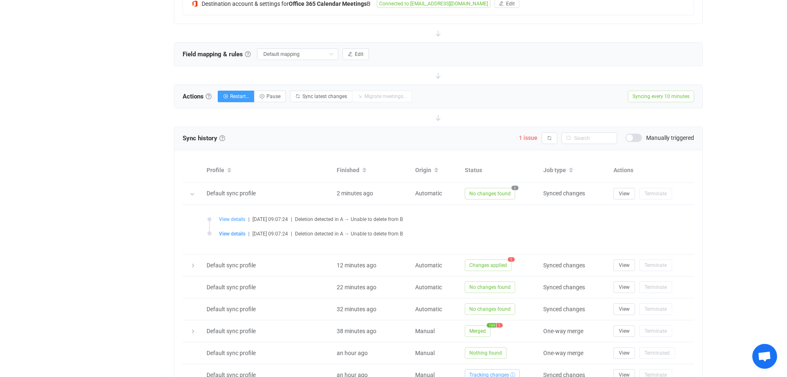
click at [234, 218] on span "View details" at bounding box center [232, 219] width 26 height 6
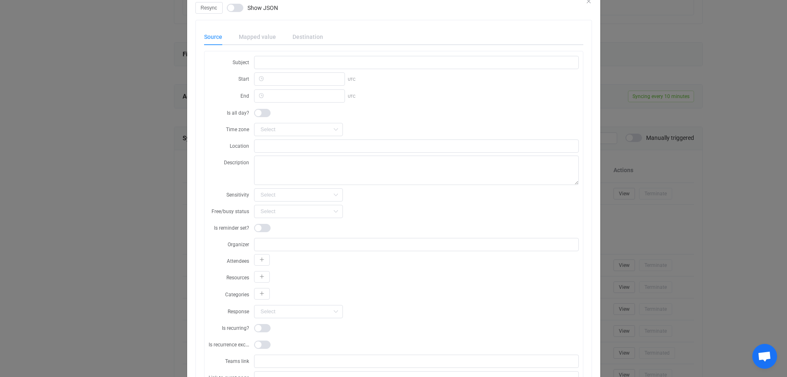
scroll to position [0, 0]
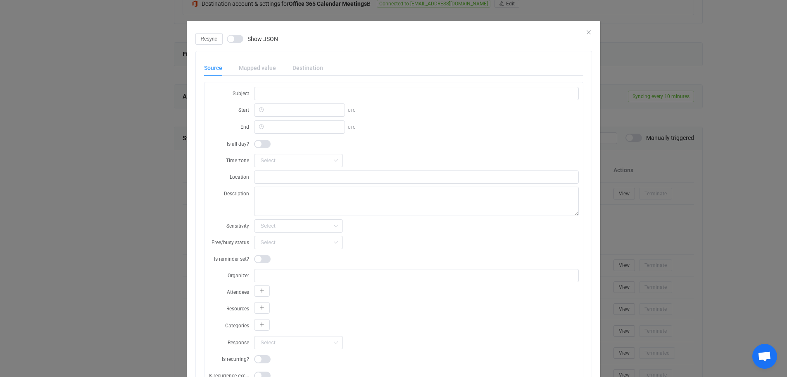
click at [250, 73] on div "Mapped value" at bounding box center [258, 68] width 54 height 17
click at [586, 31] on icon "Close" at bounding box center [589, 32] width 7 height 7
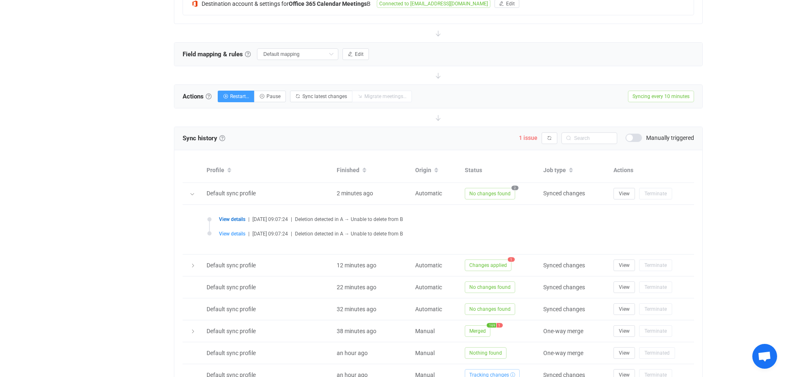
click at [486, 227] on li "View details | 2025-09-09 09:07:24 | Deletion detected in A → Unable to delete …" at bounding box center [441, 224] width 466 height 14
click at [626, 188] on button "View" at bounding box center [624, 194] width 21 height 12
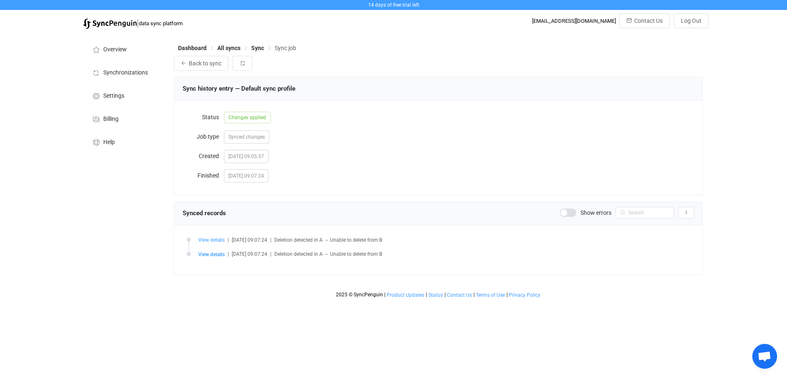
click at [209, 240] on span "View details" at bounding box center [211, 240] width 26 height 6
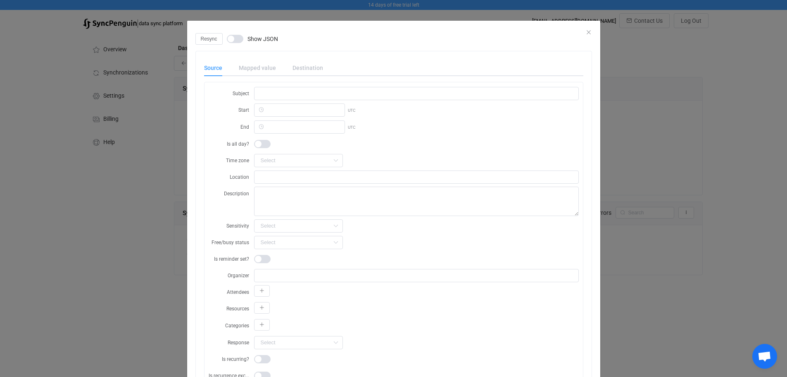
click at [255, 68] on div "Mapped value" at bounding box center [258, 68] width 54 height 17
click at [586, 29] on icon "Close" at bounding box center [589, 32] width 7 height 7
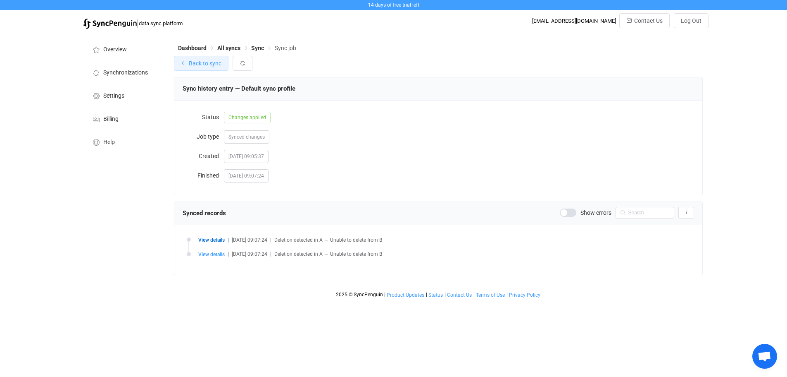
click at [205, 64] on span "Back to sync" at bounding box center [205, 63] width 33 height 7
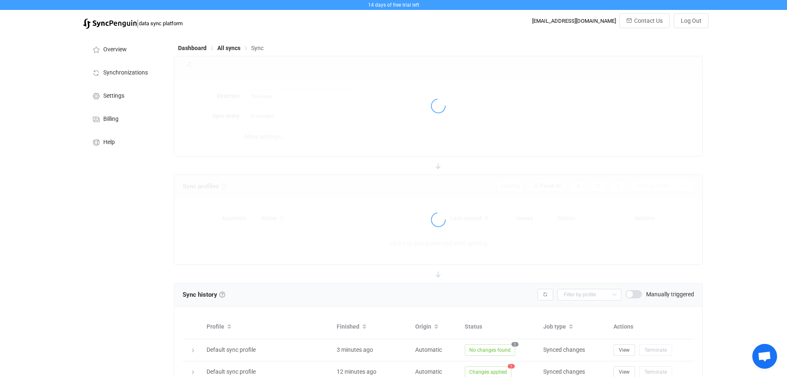
type input "A → B"
type input "10 minutes"
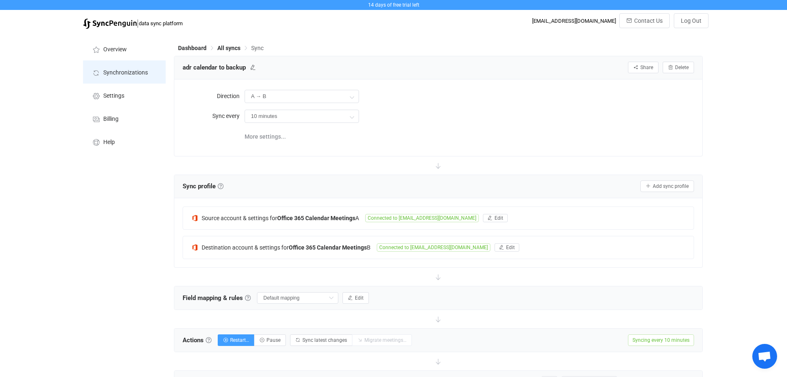
click at [130, 74] on span "Synchronizations" at bounding box center [125, 72] width 45 height 7
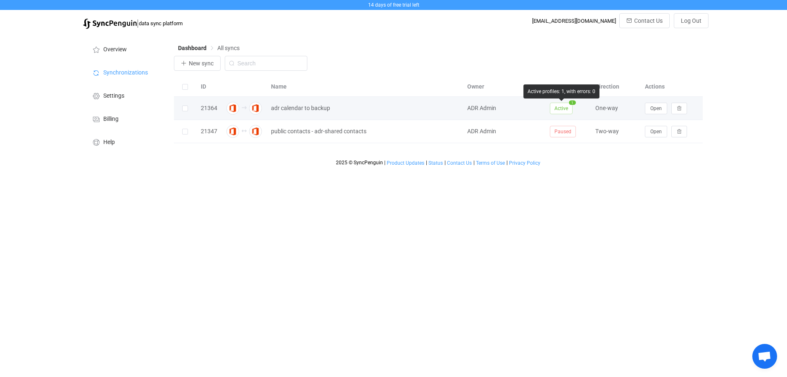
click at [572, 104] on span "1" at bounding box center [572, 102] width 7 height 5
click at [656, 104] on button "Open" at bounding box center [656, 109] width 22 height 12
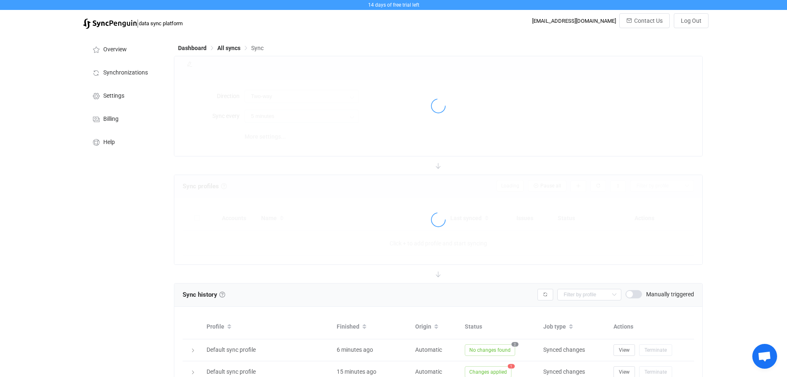
type input "A → B"
type input "10 minutes"
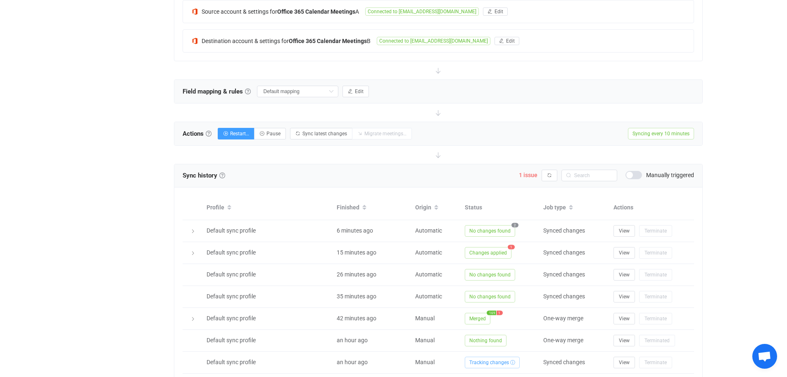
scroll to position [207, 0]
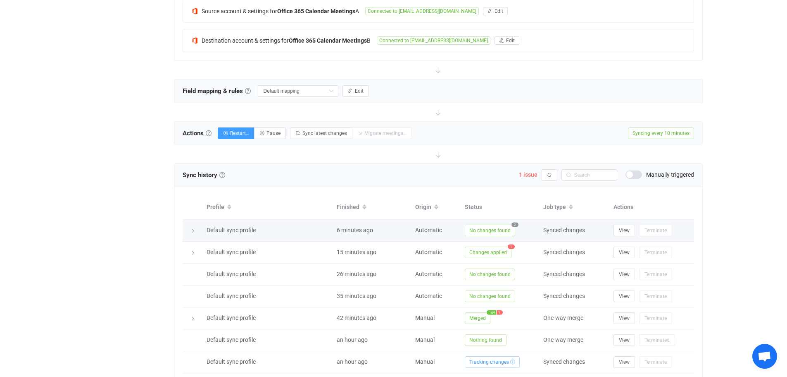
click at [193, 230] on icon at bounding box center [193, 230] width 5 height 5
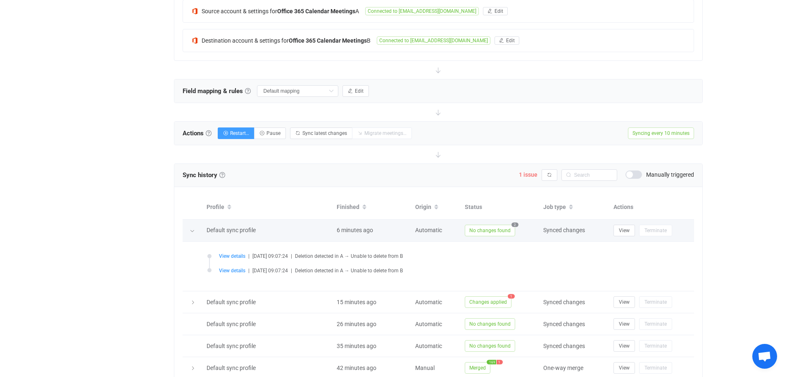
click at [193, 230] on icon at bounding box center [192, 230] width 5 height 5
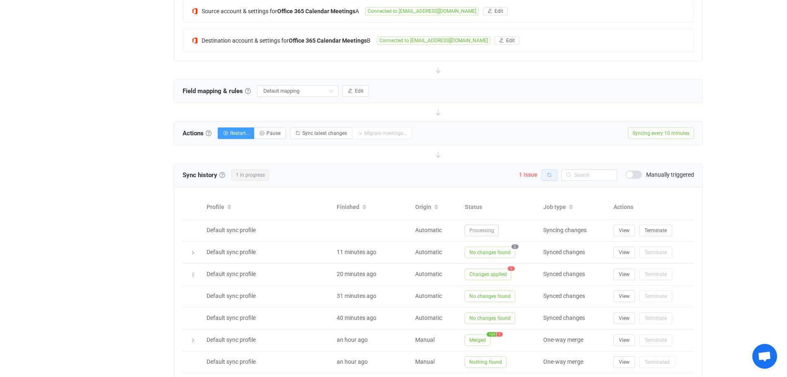
click at [555, 172] on button "button" at bounding box center [550, 175] width 16 height 12
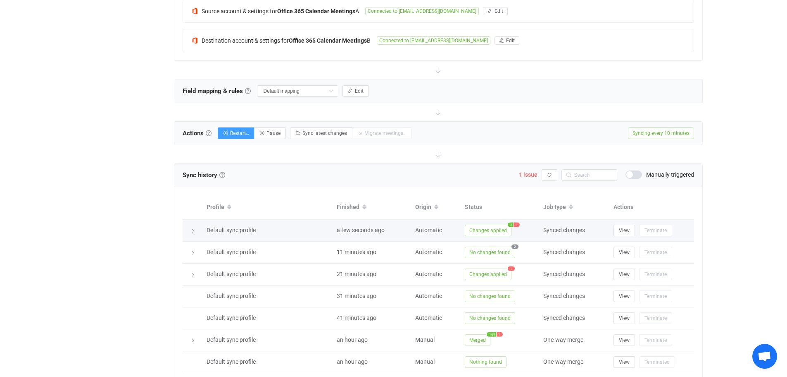
click at [507, 228] on span "Changes applied" at bounding box center [488, 230] width 47 height 12
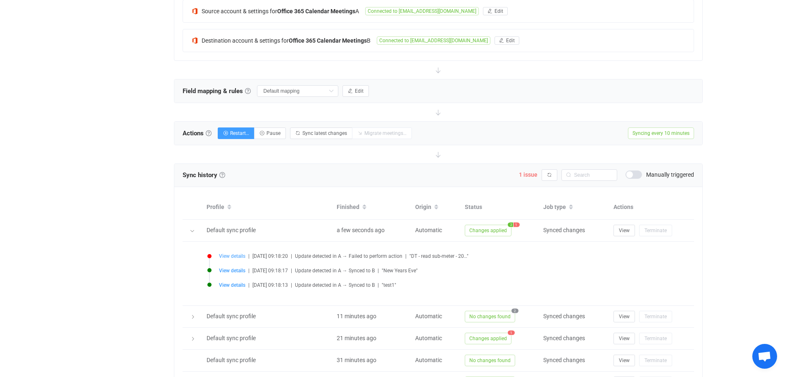
click at [232, 255] on span "View details" at bounding box center [232, 256] width 26 height 6
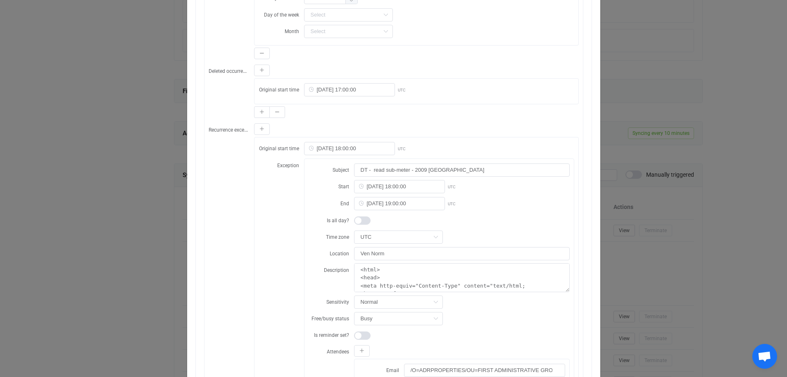
scroll to position [661, 0]
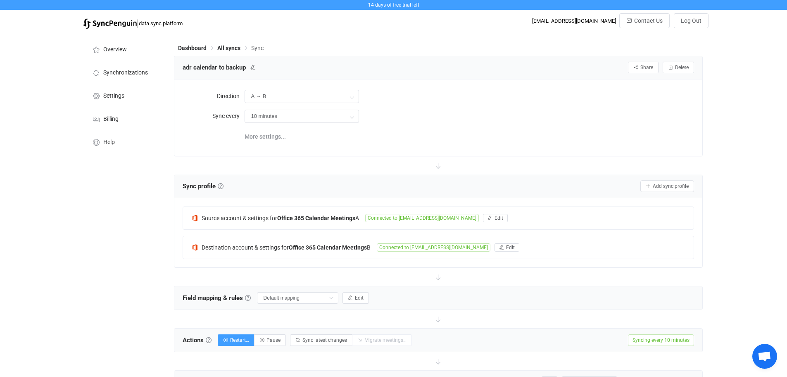
scroll to position [112, 0]
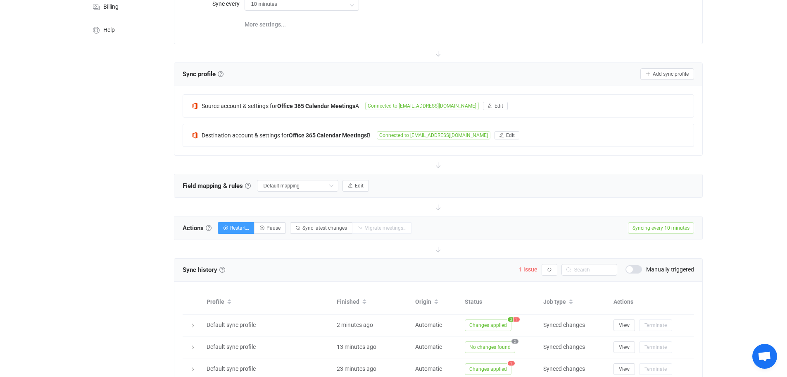
click at [763, 353] on span "Open chat" at bounding box center [765, 357] width 14 height 12
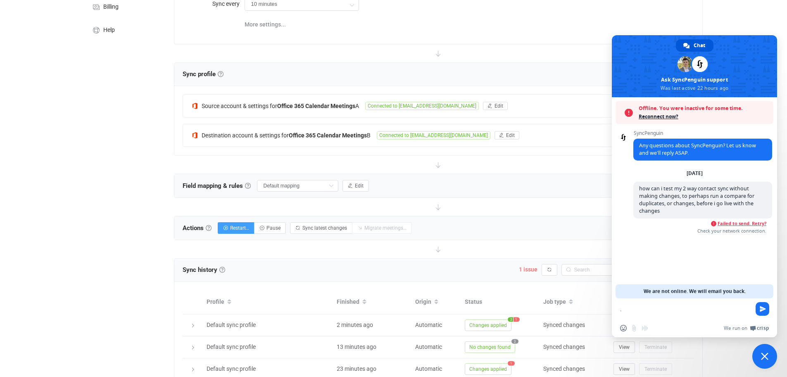
click at [746, 220] on span "Failed to send. Retry?" at bounding box center [742, 223] width 49 height 6
drag, startPoint x: 637, startPoint y: 188, endPoint x: 728, endPoint y: 184, distance: 91.4
click at [728, 184] on span "how can i test my 2 way contact sync without making changes, to perhaps run a c…" at bounding box center [703, 199] width 139 height 37
click at [655, 117] on span "Reconnect now?" at bounding box center [704, 116] width 131 height 8
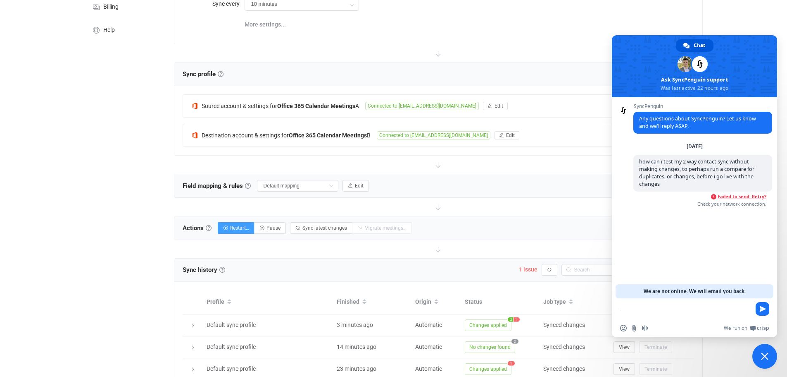
click at [744, 193] on span "Failed to send. Retry?" at bounding box center [742, 196] width 49 height 6
click at [699, 64] on span at bounding box center [700, 64] width 16 height 16
click at [693, 48] on div "Chat" at bounding box center [695, 45] width 38 height 12
click at [697, 42] on span "Chat" at bounding box center [700, 45] width 12 height 12
click at [766, 359] on span "Close chat" at bounding box center [764, 355] width 7 height 7
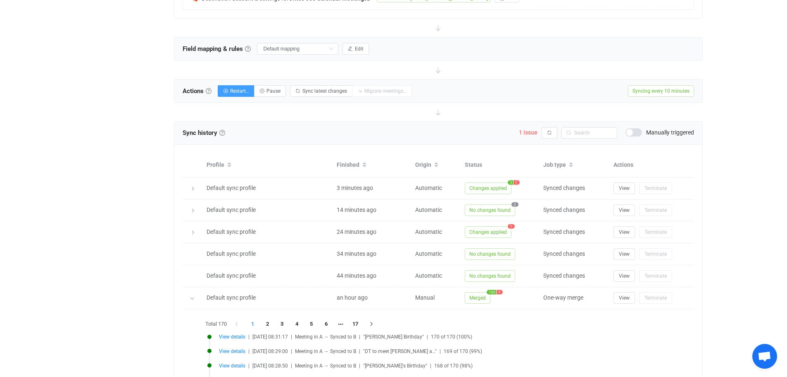
scroll to position [293, 0]
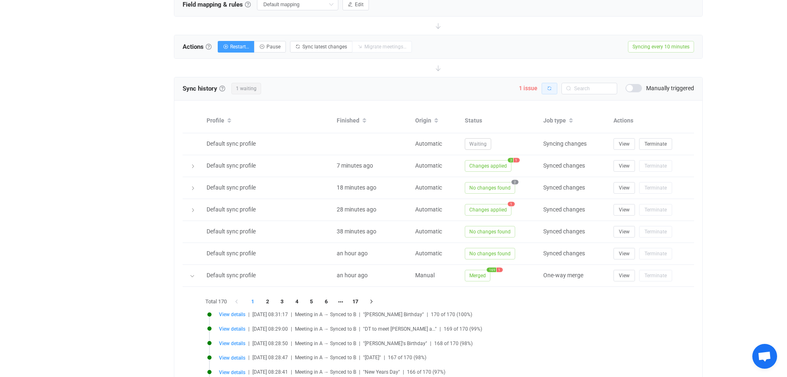
click at [551, 88] on icon "button" at bounding box center [549, 88] width 5 height 5
click at [551, 86] on icon "button" at bounding box center [549, 88] width 5 height 5
click at [550, 86] on icon "button" at bounding box center [549, 88] width 5 height 5
click at [497, 136] on td "Changes applied 1" at bounding box center [500, 144] width 79 height 22
click at [494, 144] on span "Changes applied" at bounding box center [488, 144] width 47 height 12
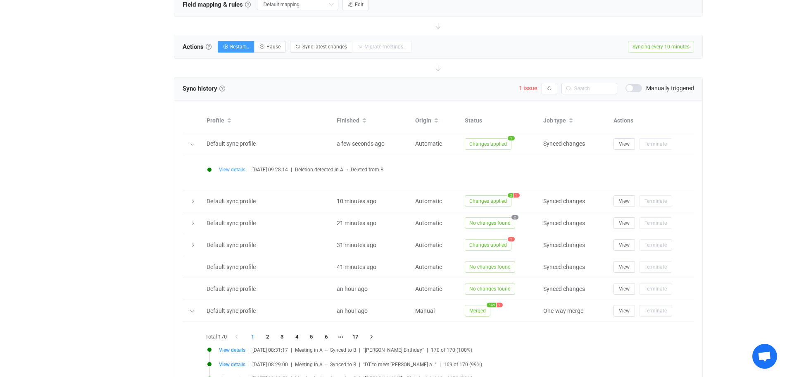
click at [238, 167] on span "View details" at bounding box center [232, 170] width 26 height 6
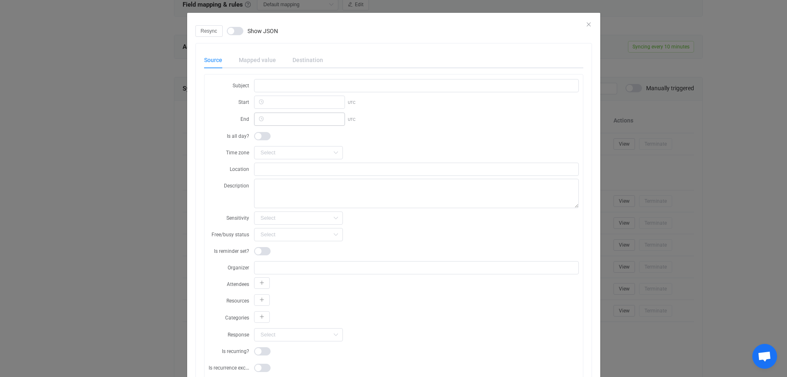
scroll to position [0, 0]
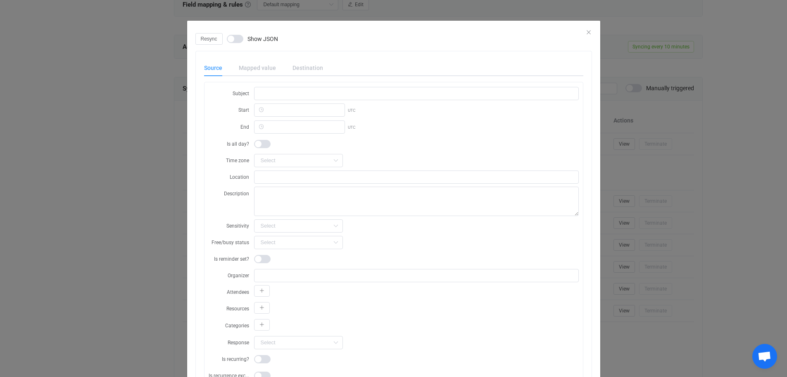
click at [255, 63] on div "Mapped value" at bounding box center [258, 68] width 54 height 17
click at [586, 33] on div "Resync Show JSON" at bounding box center [394, 39] width 397 height 12
click at [586, 33] on icon "Close" at bounding box center [589, 32] width 7 height 7
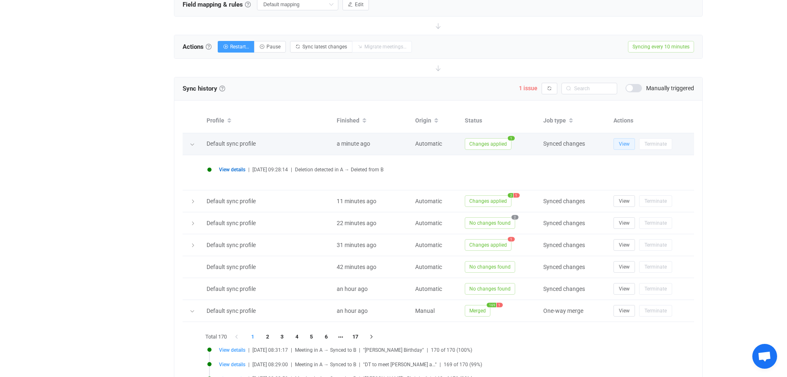
click at [618, 144] on button "View" at bounding box center [624, 144] width 21 height 12
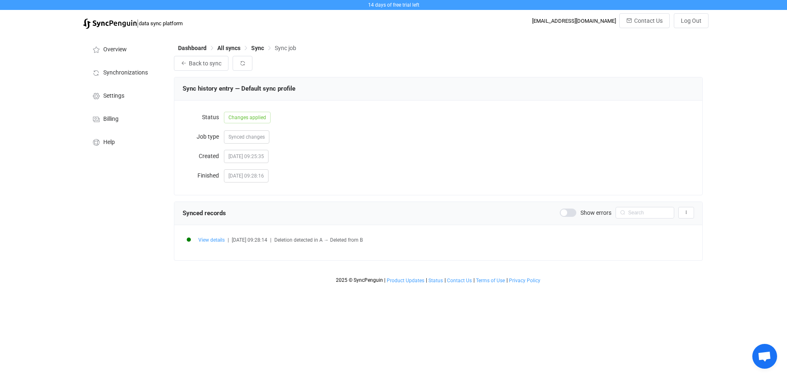
click at [212, 241] on span "View details" at bounding box center [211, 240] width 26 height 6
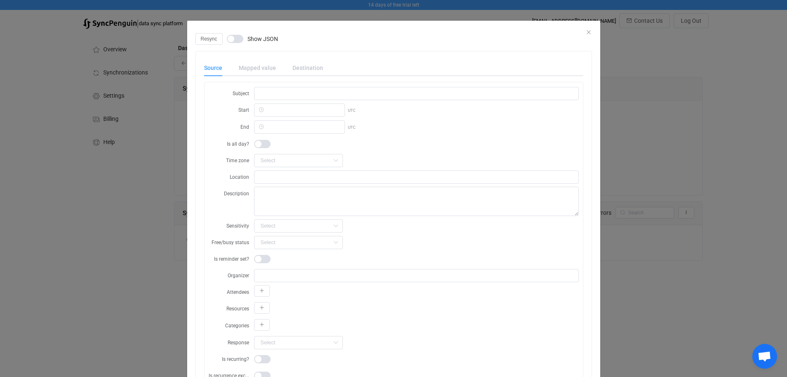
click at [249, 65] on div "Mapped value" at bounding box center [258, 68] width 54 height 17
click at [300, 66] on div "Destination" at bounding box center [303, 68] width 39 height 17
click at [234, 39] on span "dialog" at bounding box center [235, 39] width 17 height 8
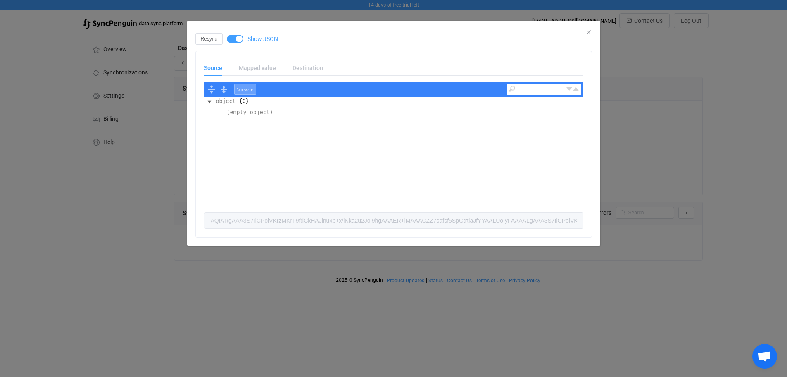
click at [252, 87] on button "View ▾" at bounding box center [245, 89] width 22 height 11
click at [308, 138] on div "object {0} (empty object)" at bounding box center [394, 151] width 379 height 109
click at [257, 68] on div "Mapped value" at bounding box center [258, 68] width 54 height 17
click at [306, 69] on div "Destination" at bounding box center [303, 68] width 39 height 17
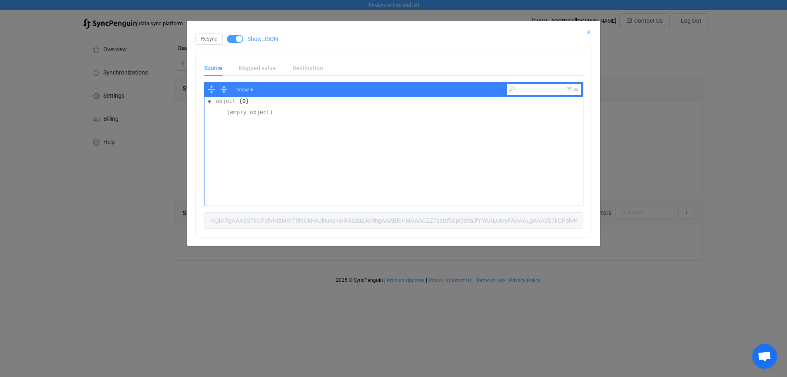
click at [590, 30] on icon "Close" at bounding box center [589, 32] width 7 height 7
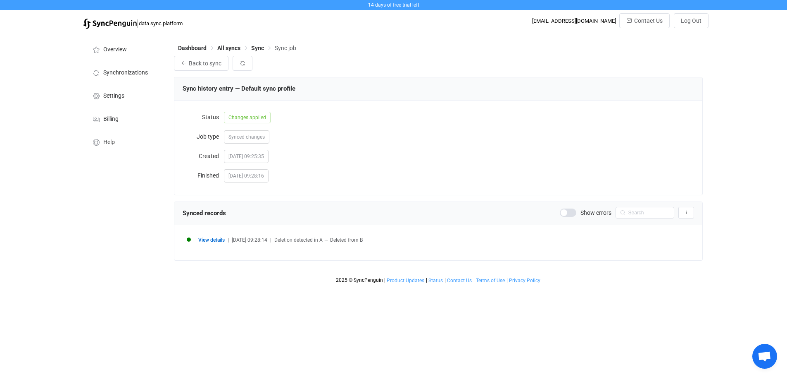
click at [511, 140] on div "Synced changes" at bounding box center [459, 136] width 470 height 17
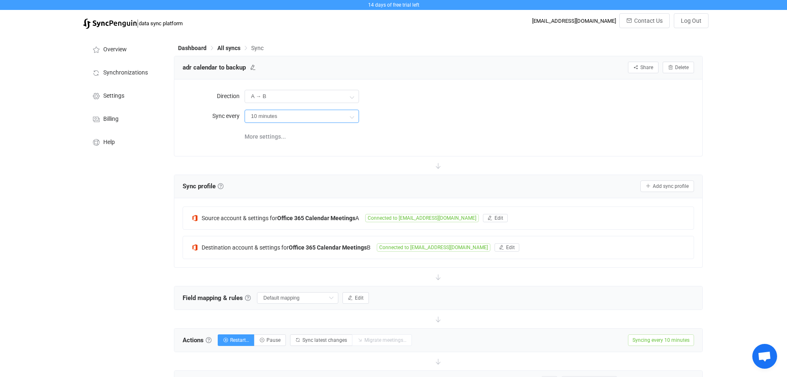
click at [287, 113] on input "10 minutes" at bounding box center [302, 116] width 115 height 13
click at [274, 216] on span "12 hours" at bounding box center [264, 219] width 23 height 7
type input "12 hours"
click at [642, 21] on span "Contact Us" at bounding box center [649, 20] width 29 height 7
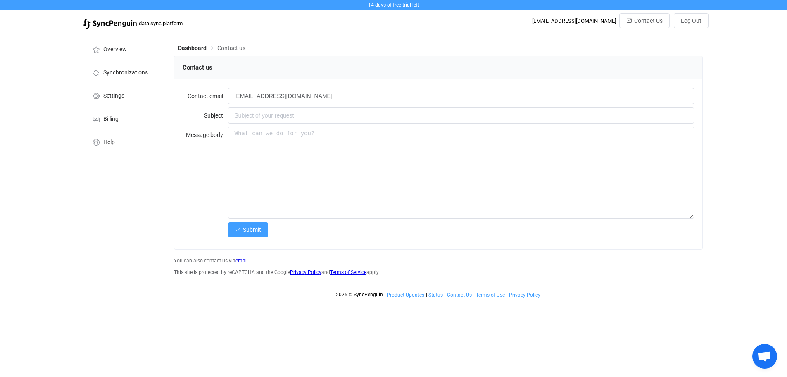
click at [241, 262] on link "email" at bounding box center [242, 261] width 12 height 6
click at [456, 296] on span "Contact Us" at bounding box center [459, 295] width 25 height 6
click at [460, 295] on span "Contact Us" at bounding box center [459, 295] width 25 height 6
click at [659, 302] on html "14 days of free trial left | data sync platform [EMAIL_ADDRESS][DOMAIN_NAME] Co…" at bounding box center [393, 151] width 787 height 302
